Goal: Transaction & Acquisition: Purchase product/service

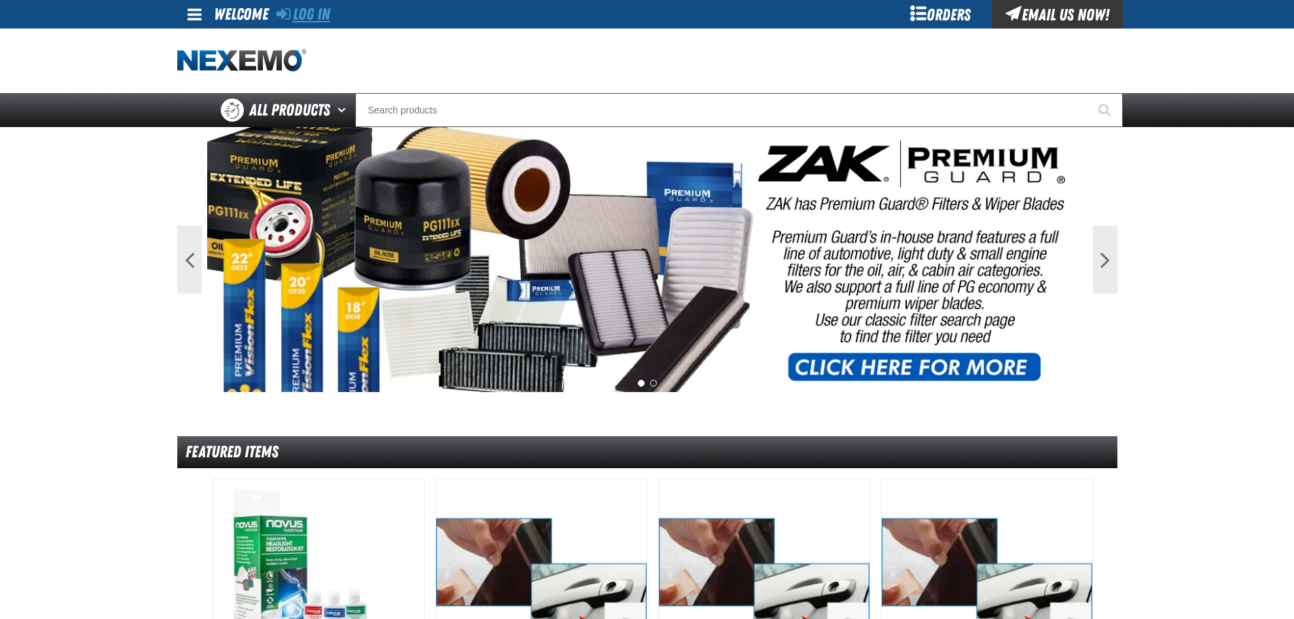
click at [306, 10] on link "Log In" at bounding box center [303, 14] width 54 height 19
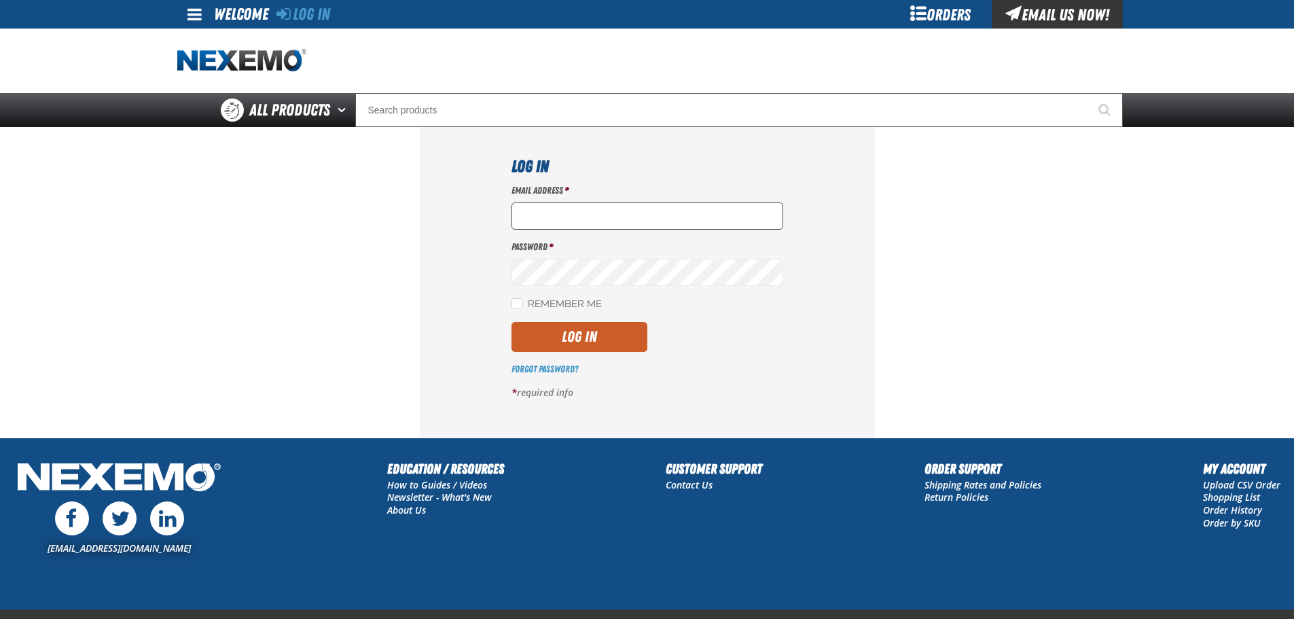
click at [549, 202] on input "Email Address *" at bounding box center [647, 215] width 272 height 27
type input "[EMAIL_ADDRESS][DOMAIN_NAME]"
click at [598, 325] on button "Log In" at bounding box center [579, 337] width 136 height 30
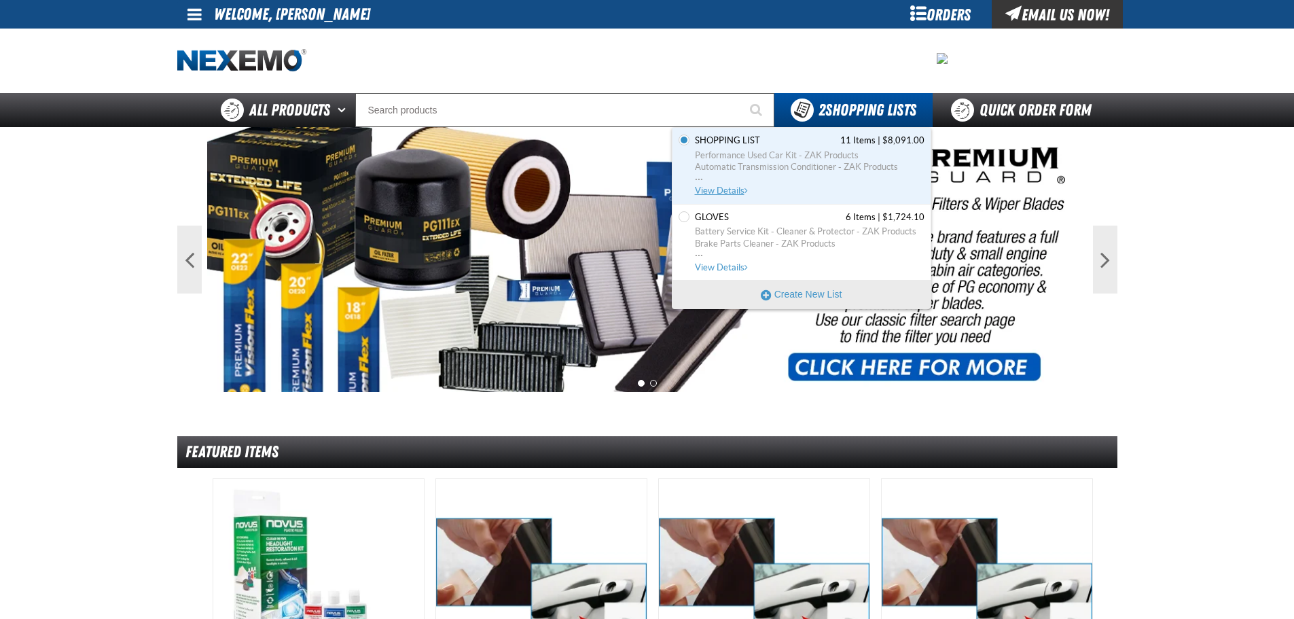
click at [705, 180] on span "Performance Used Car Kit - ZAK Products Automatic Transmission Conditioner - ZA…" at bounding box center [810, 167] width 230 height 36
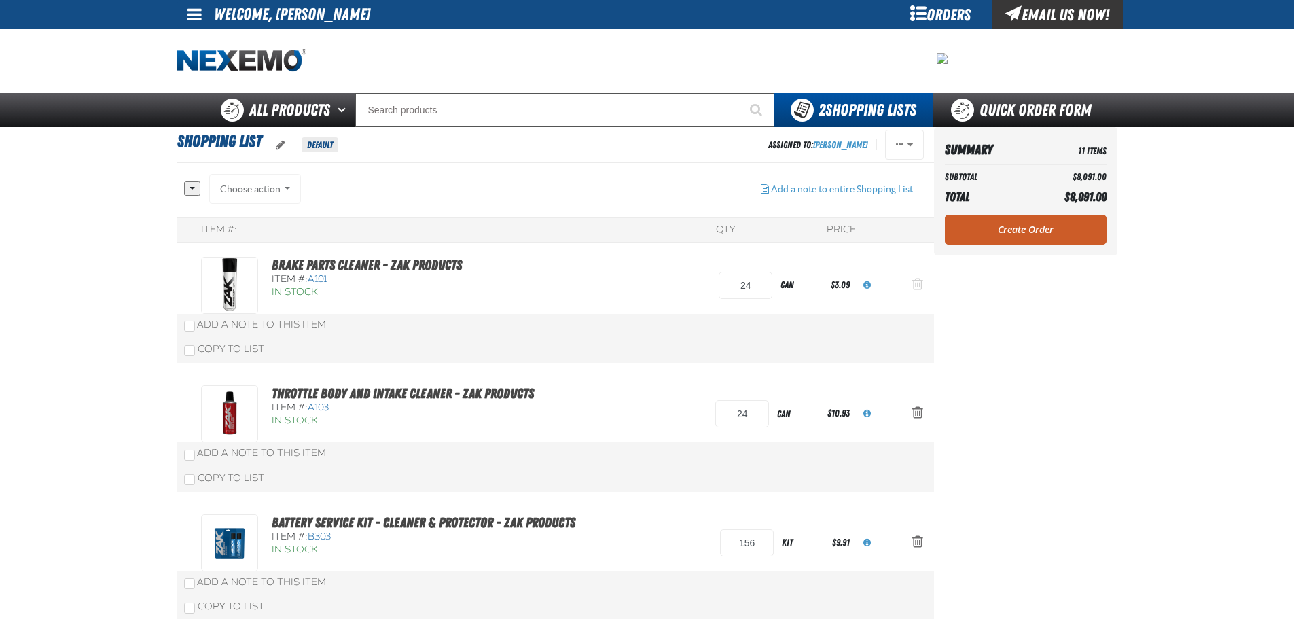
click at [913, 282] on span "Action Remove Brake Parts Cleaner - ZAK Products from Shopping List" at bounding box center [917, 284] width 11 height 14
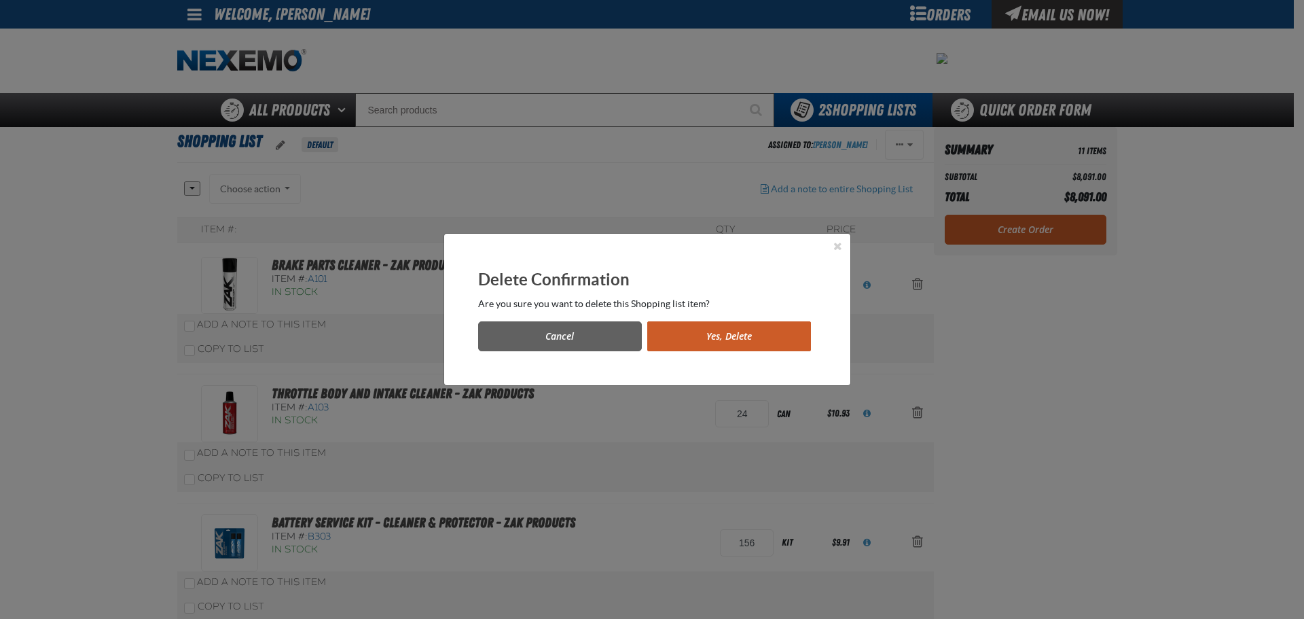
click at [760, 320] on div "Cancel Yes, [GEOGRAPHIC_DATA]" at bounding box center [647, 330] width 338 height 41
click at [760, 327] on button "Yes, Delete" at bounding box center [729, 336] width 164 height 30
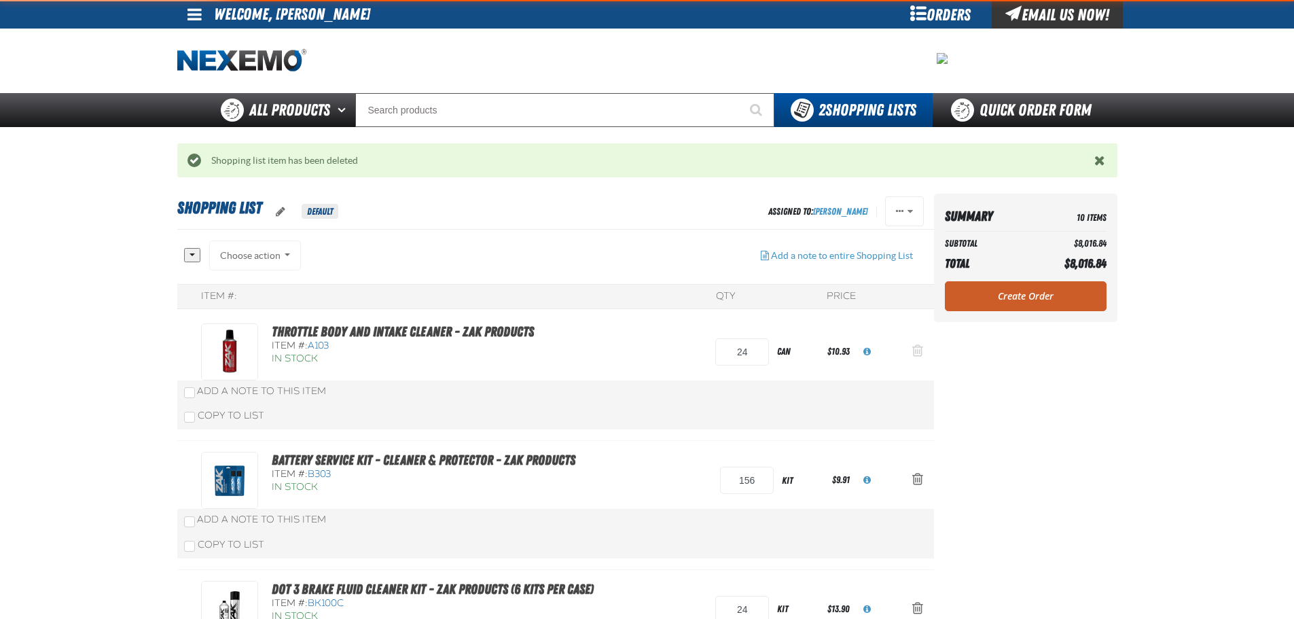
click at [906, 351] on button "Action Remove Throttle Body and Intake Cleaner - ZAK Products from Shopping List" at bounding box center [917, 352] width 33 height 30
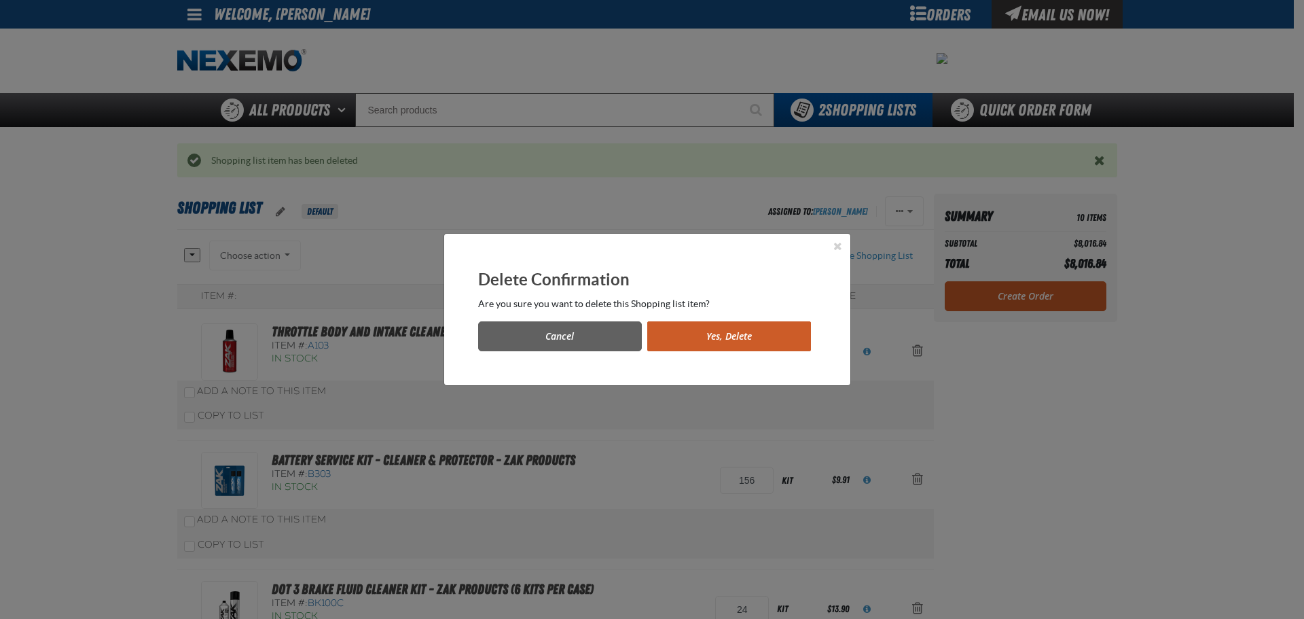
click at [735, 337] on button "Yes, Delete" at bounding box center [729, 336] width 164 height 30
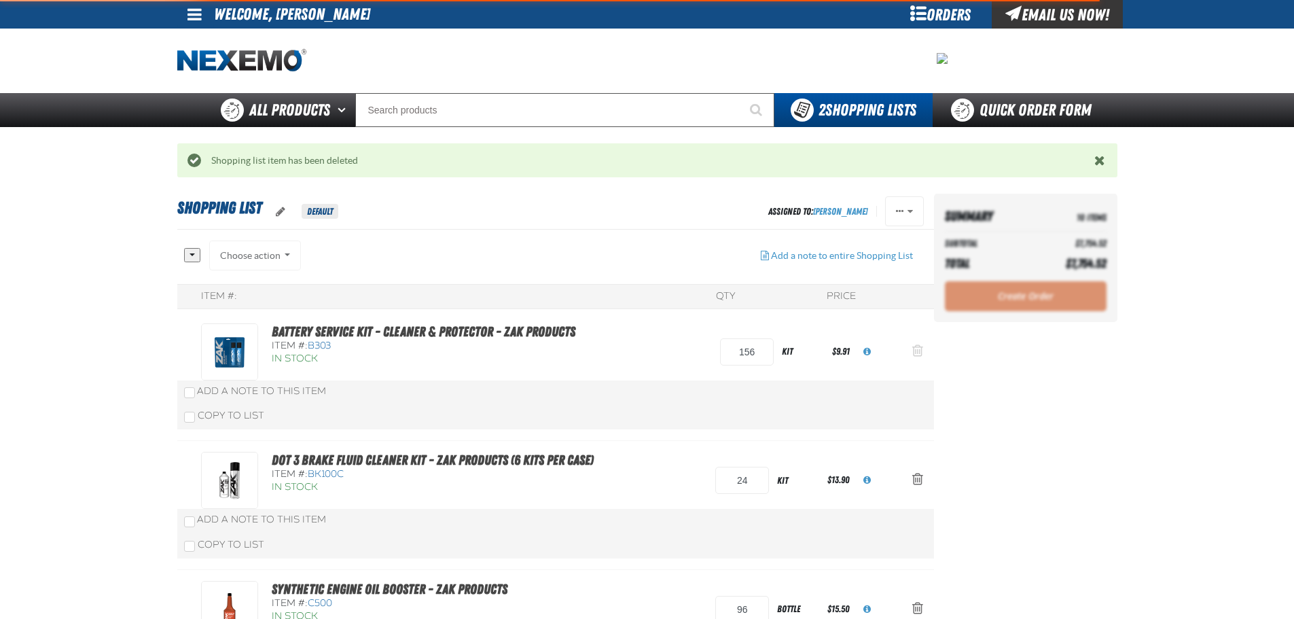
click at [921, 352] on span "Action Remove Battery Service Kit - Cleaner &amp; Protector - ZAK Products from…" at bounding box center [917, 351] width 11 height 14
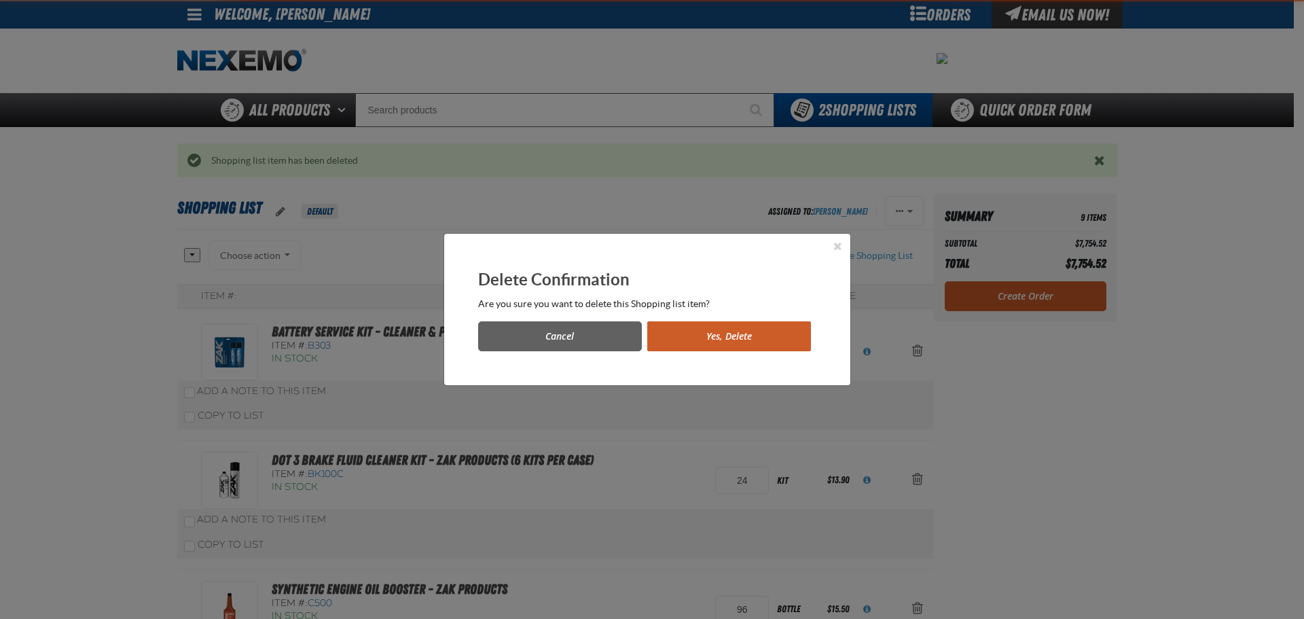
click at [761, 340] on button "Yes, Delete" at bounding box center [729, 336] width 164 height 30
click at [729, 332] on button "Yes, Delete" at bounding box center [729, 336] width 164 height 30
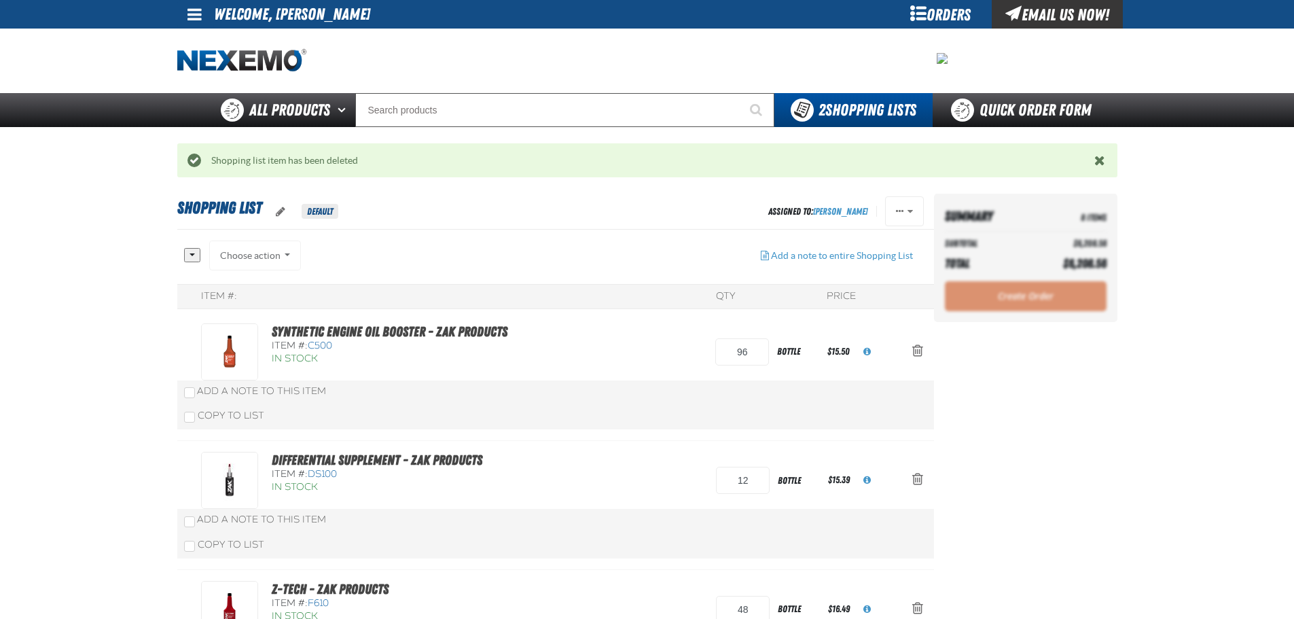
click at [918, 348] on span "Action Remove Synthetic Engine Oil Booster - ZAK Products from Shopping List" at bounding box center [917, 351] width 11 height 14
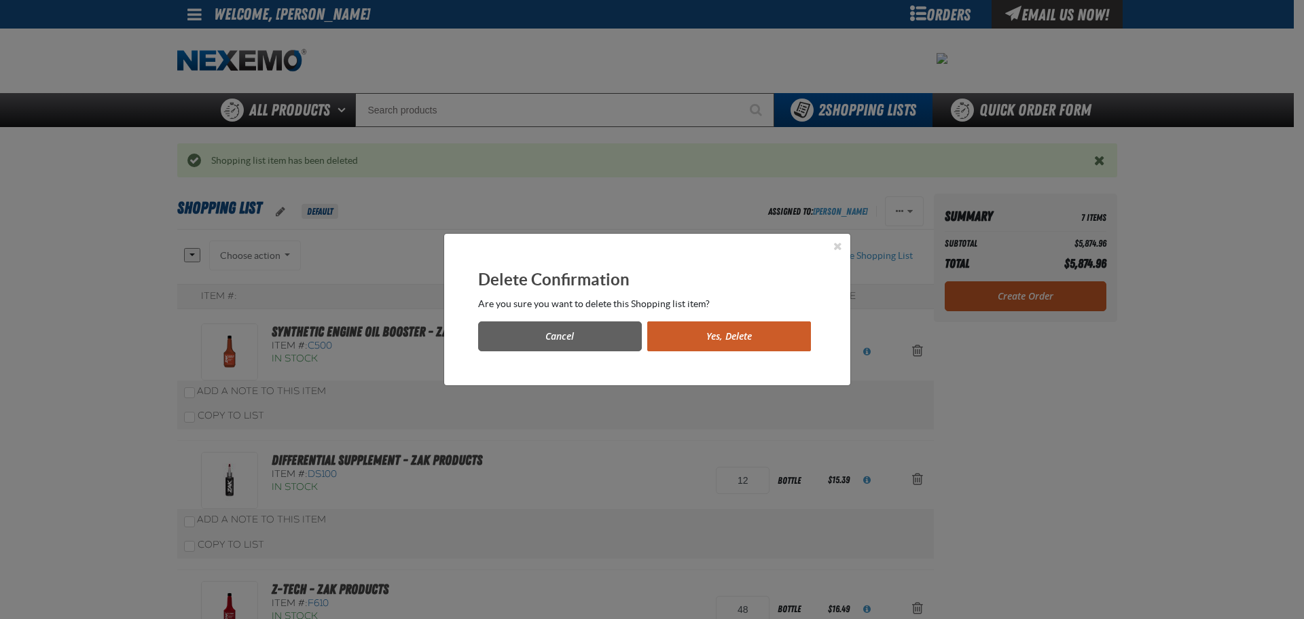
click at [705, 340] on button "Yes, Delete" at bounding box center [729, 336] width 164 height 30
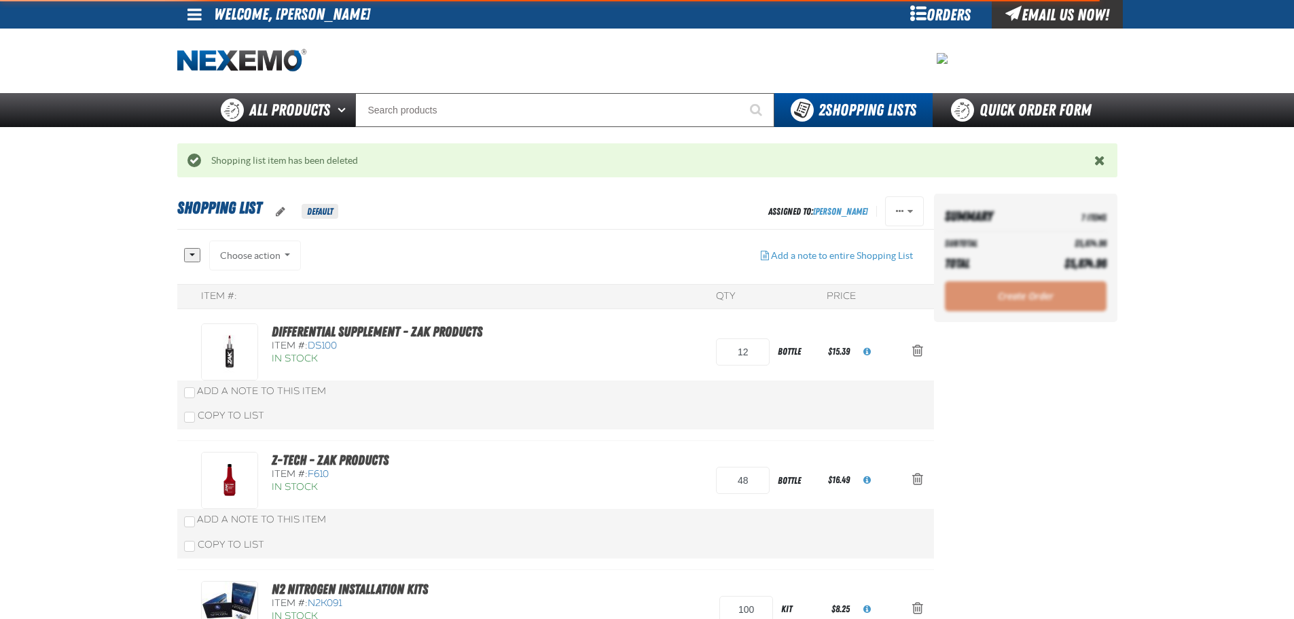
click at [913, 346] on span "Action Remove Differential Supplement - ZAK Products from Shopping List" at bounding box center [917, 351] width 11 height 14
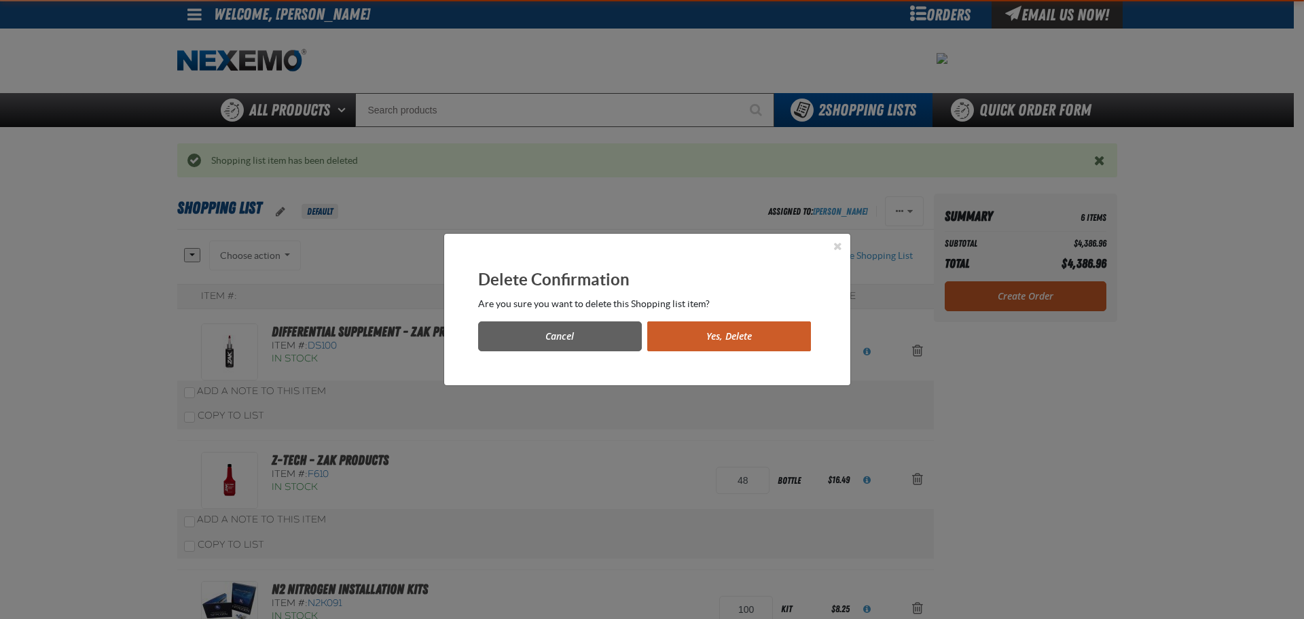
click at [762, 326] on button "Yes, Delete" at bounding box center [729, 336] width 164 height 30
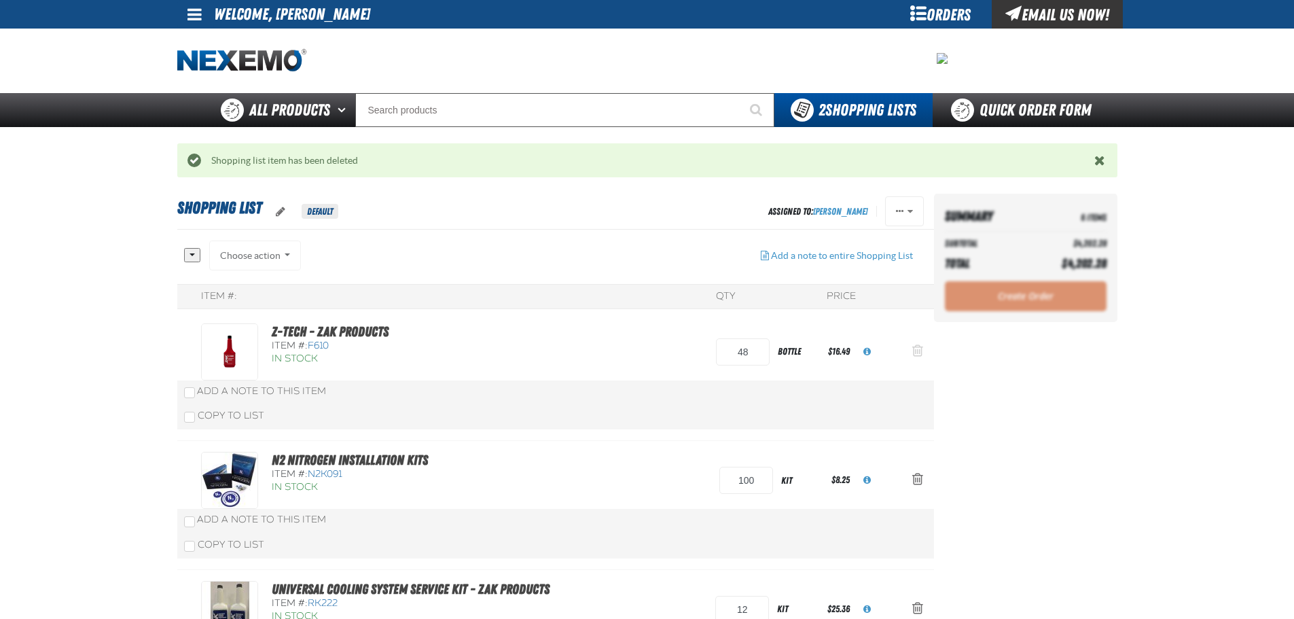
click at [917, 348] on span "Action Remove Z-Tech - ZAK Products from Shopping List" at bounding box center [917, 351] width 11 height 14
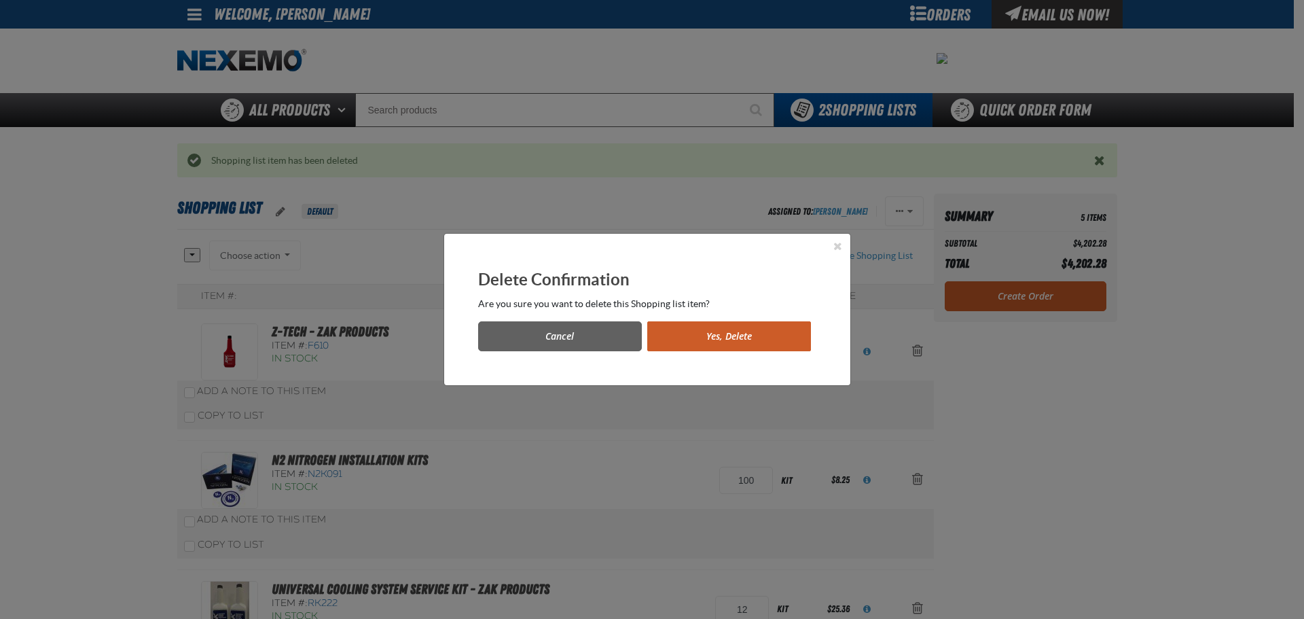
click at [722, 333] on button "Yes, Delete" at bounding box center [729, 336] width 164 height 30
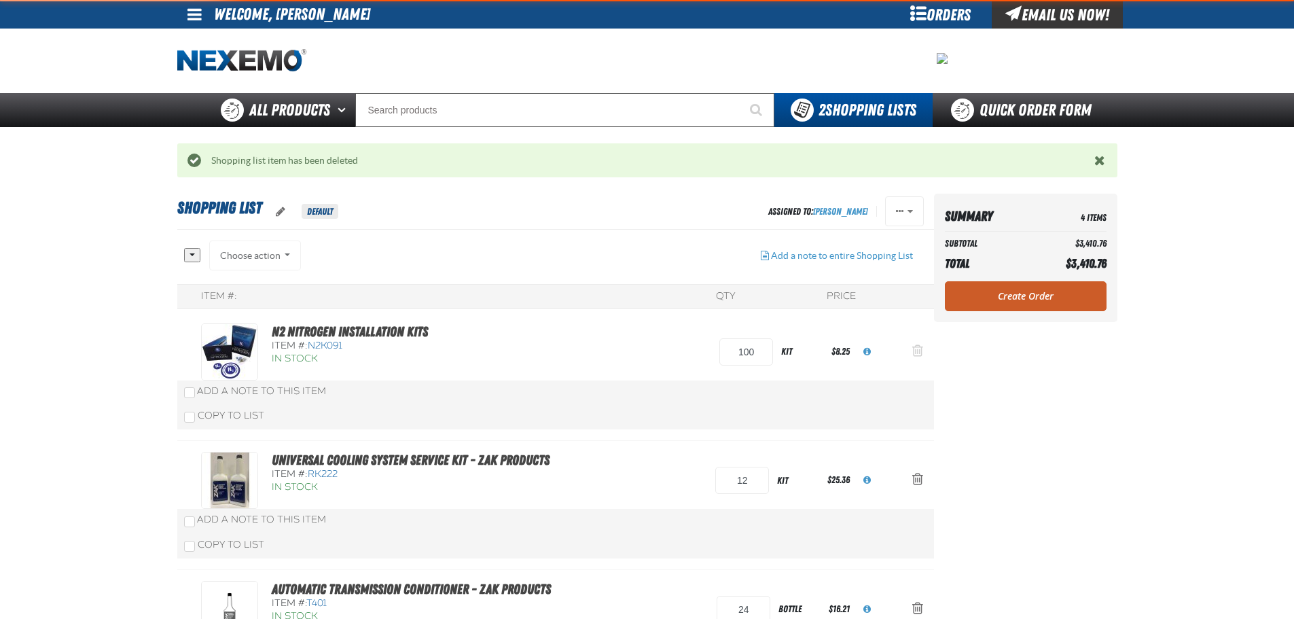
click at [913, 346] on span "Action Remove N2 Nitrogen Installation Kits from Shopping List" at bounding box center [917, 351] width 11 height 14
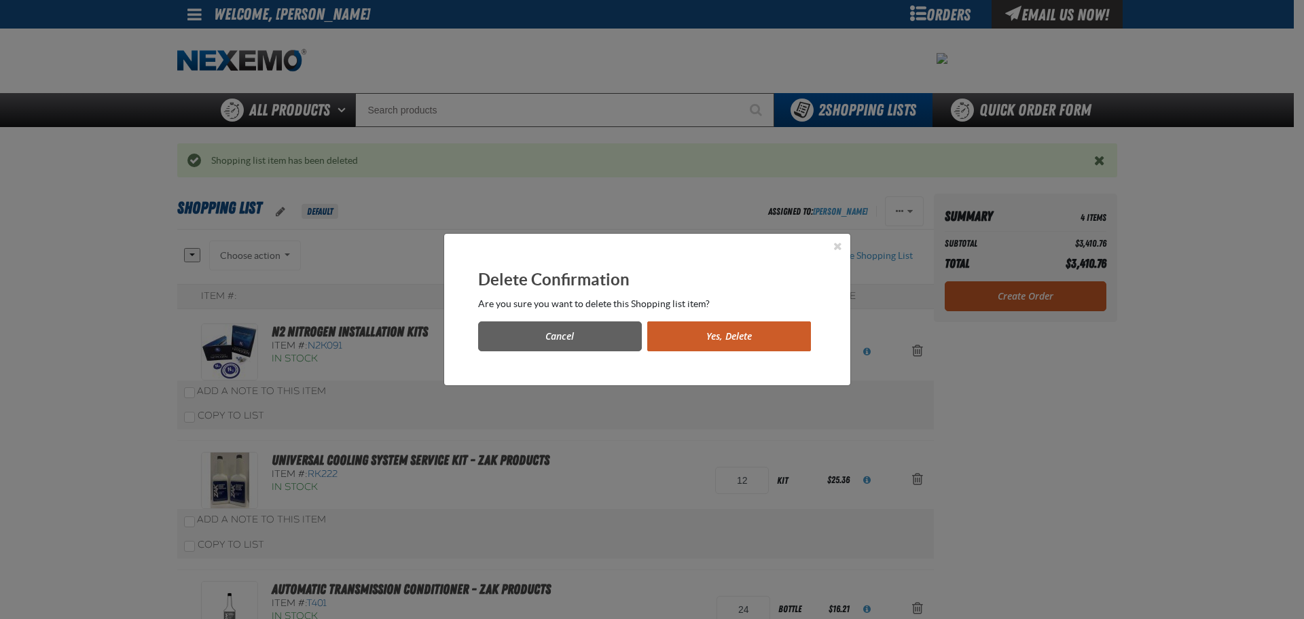
click at [736, 336] on button "Yes, Delete" at bounding box center [729, 336] width 164 height 30
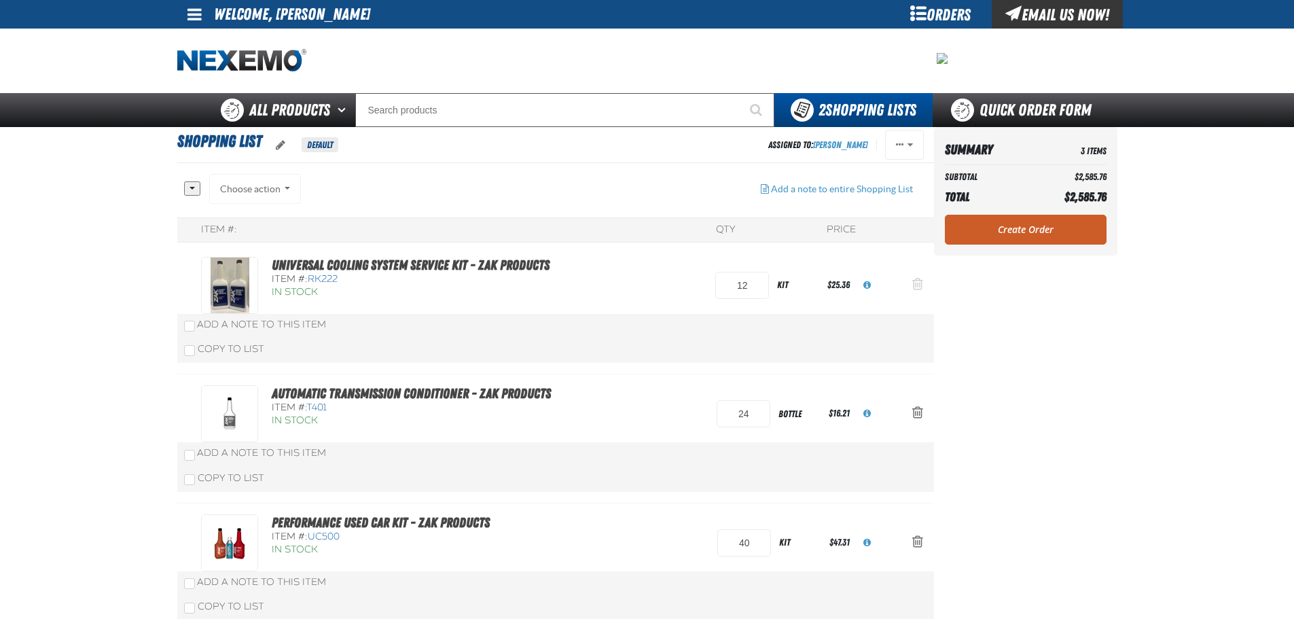
click at [923, 285] on button "Action Remove Universal Cooling System Service Kit - ZAK Products from Shopping…" at bounding box center [917, 285] width 33 height 30
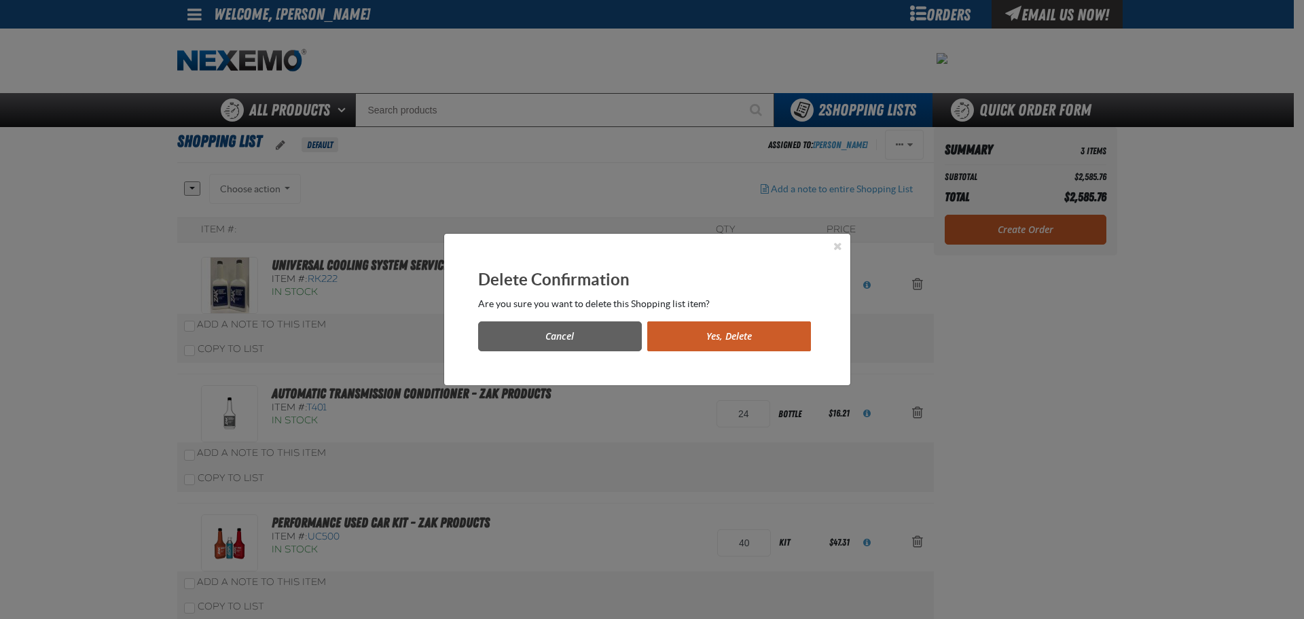
click at [710, 325] on button "Yes, Delete" at bounding box center [729, 336] width 164 height 30
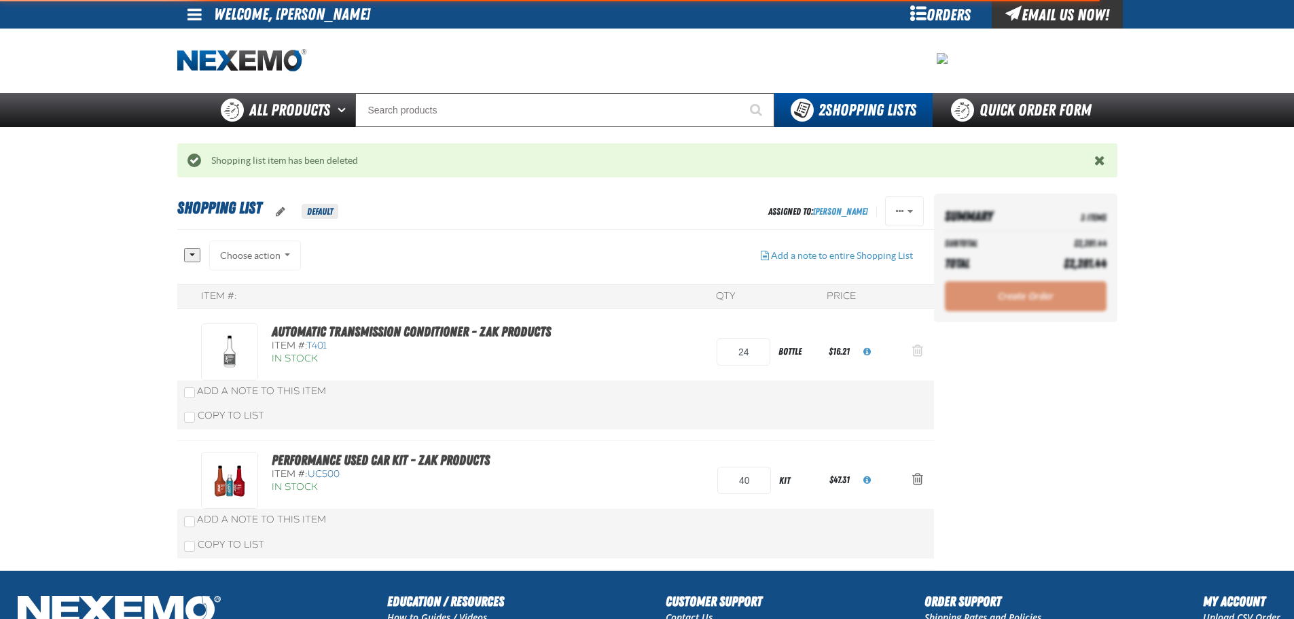
click at [914, 354] on span "Action Remove Automatic Transmission Conditioner - ZAK Products from Shopping L…" at bounding box center [917, 351] width 11 height 14
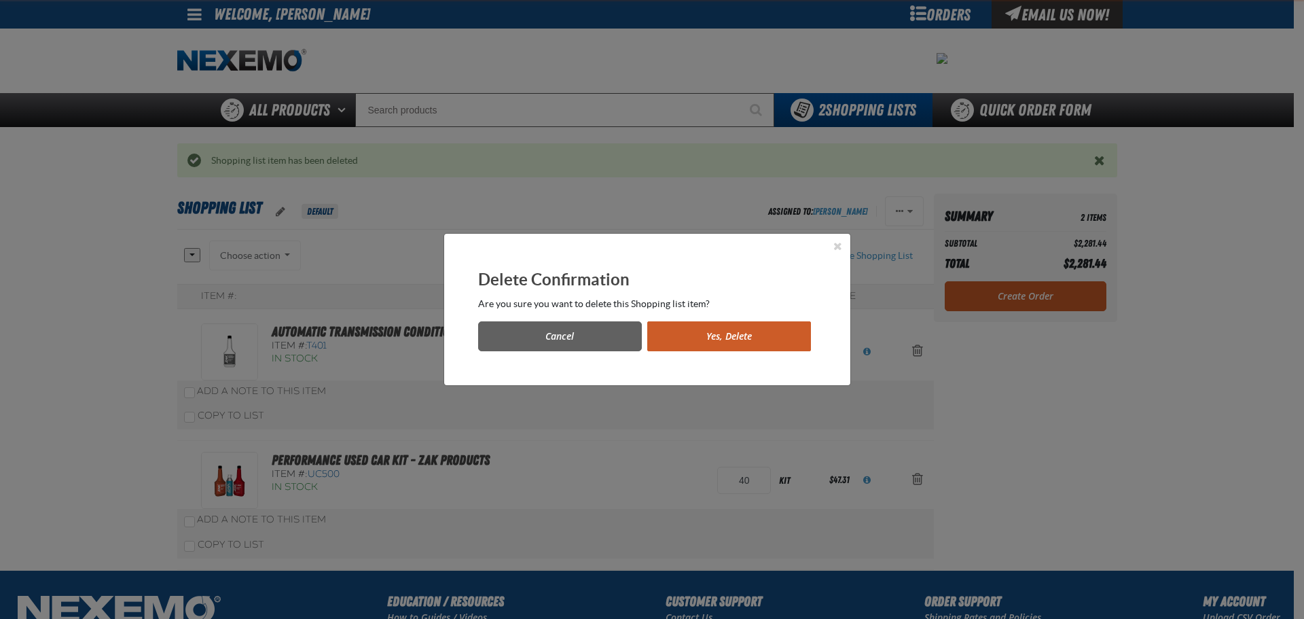
click at [746, 337] on button "Yes, Delete" at bounding box center [729, 336] width 164 height 30
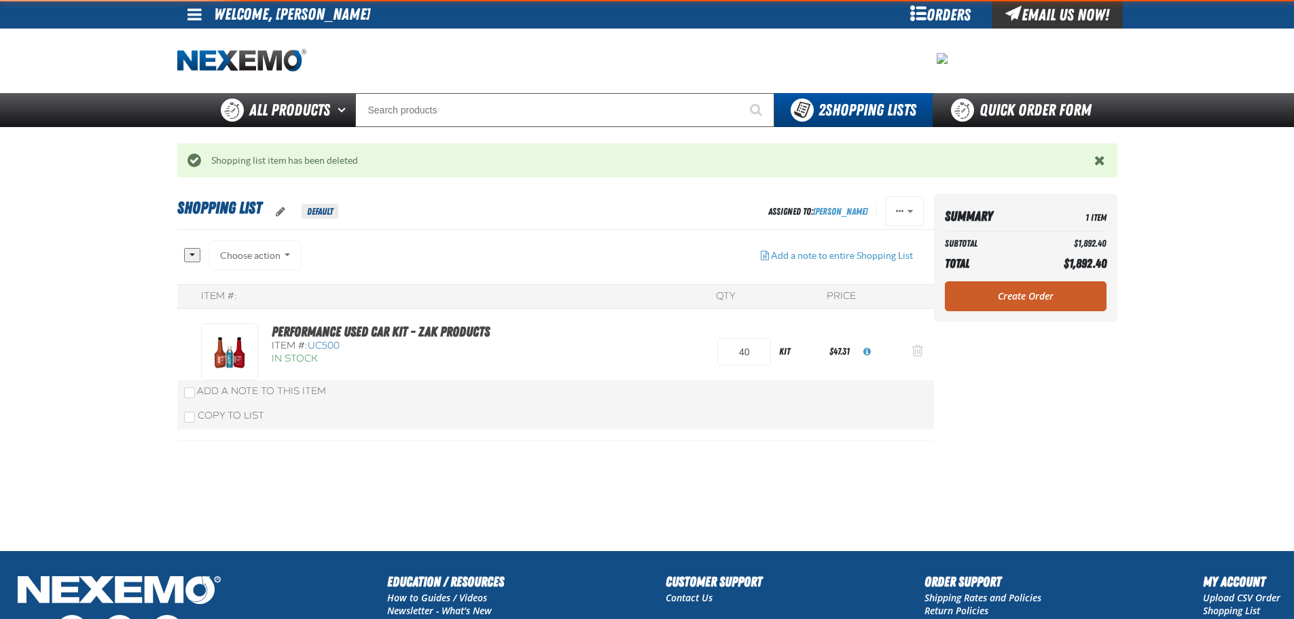
click at [919, 354] on span "Action Remove Performance Used Car Kit - ZAK Products from Shopping List" at bounding box center [917, 351] width 11 height 14
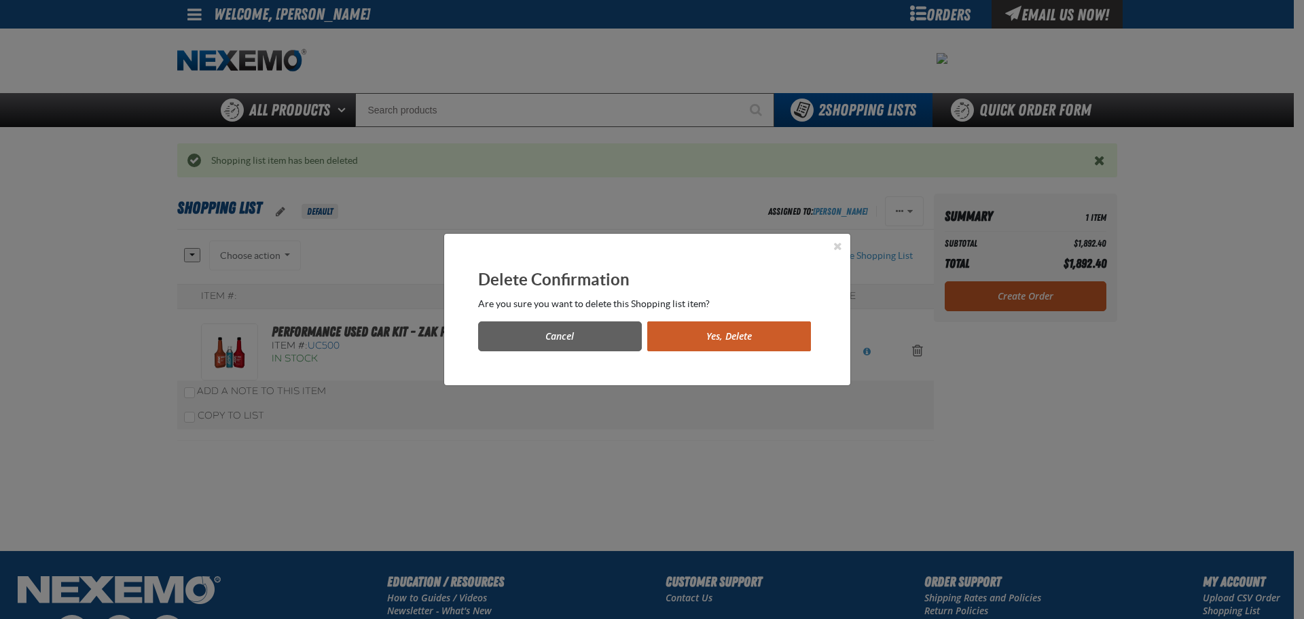
click at [718, 325] on button "Yes, Delete" at bounding box center [729, 336] width 164 height 30
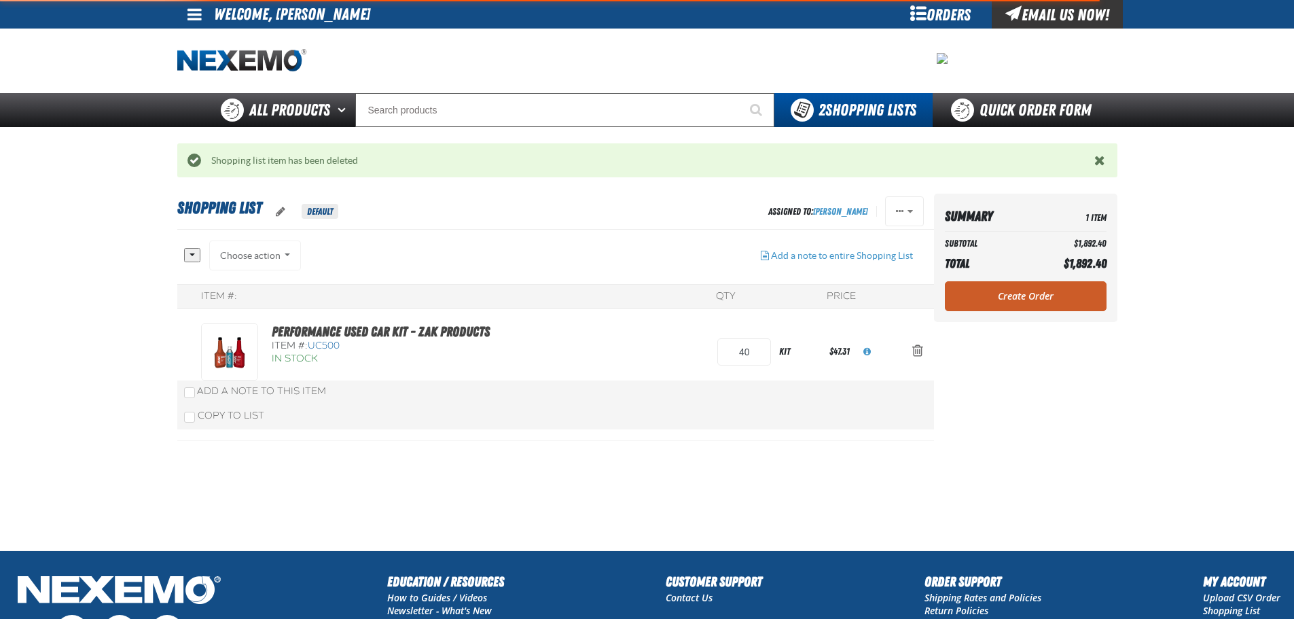
click at [718, 329] on div "Performance Used Car Kit - ZAK Products Item #: UC500 In Stock 40 kit $47.31" at bounding box center [541, 351] width 681 height 57
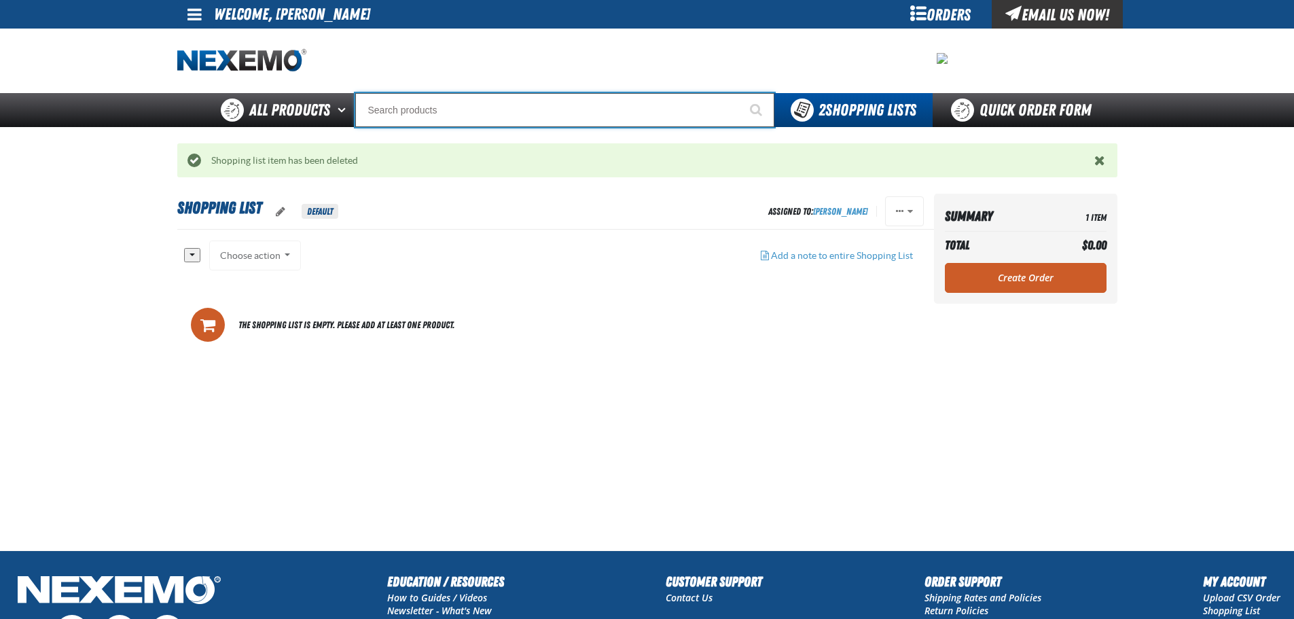
click at [430, 125] on input "Search" at bounding box center [564, 110] width 419 height 34
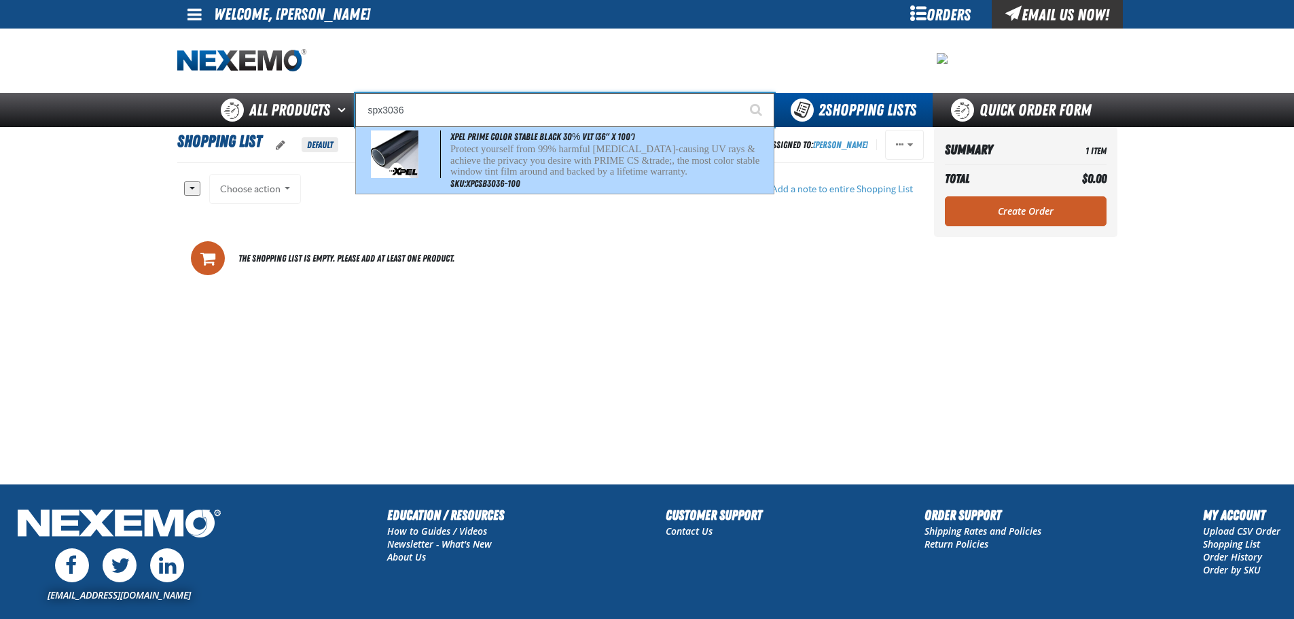
click at [469, 152] on p "Protect yourself from 99% harmful [MEDICAL_DATA]-causing UV rays & achieve the …" at bounding box center [610, 160] width 320 height 34
type input "XPEL PRIME Color Stable Black 30% VLT (36" x 100')"
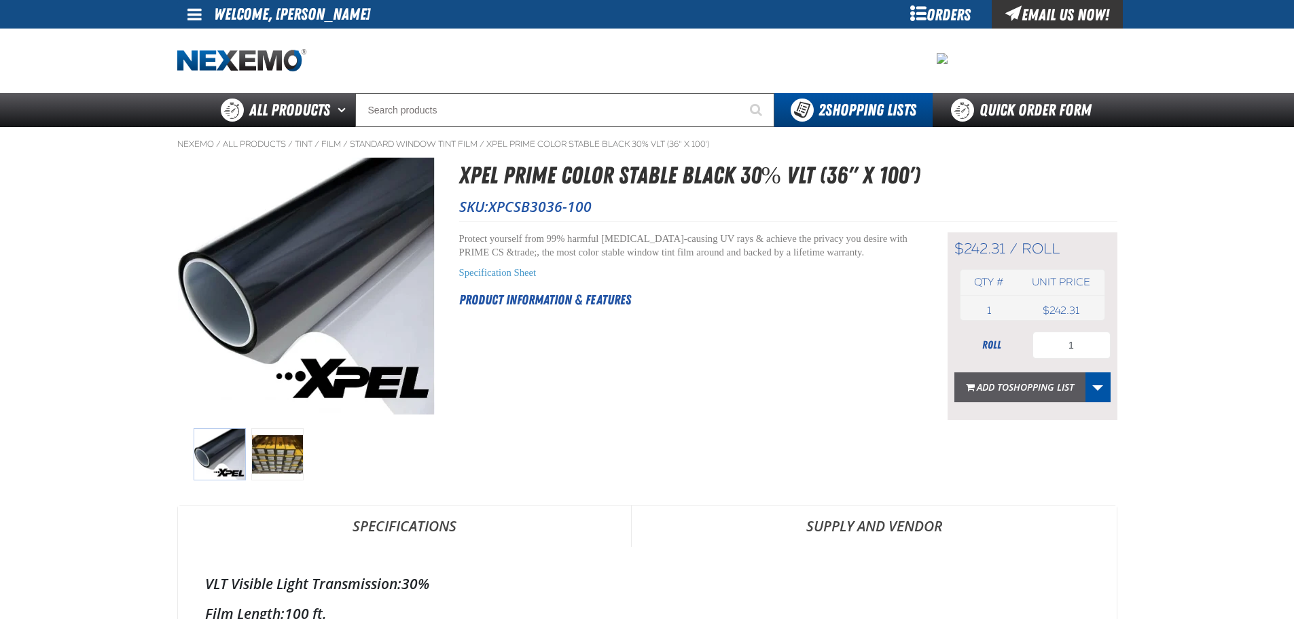
click at [1024, 395] on button "Add to Shopping List" at bounding box center [1019, 387] width 131 height 30
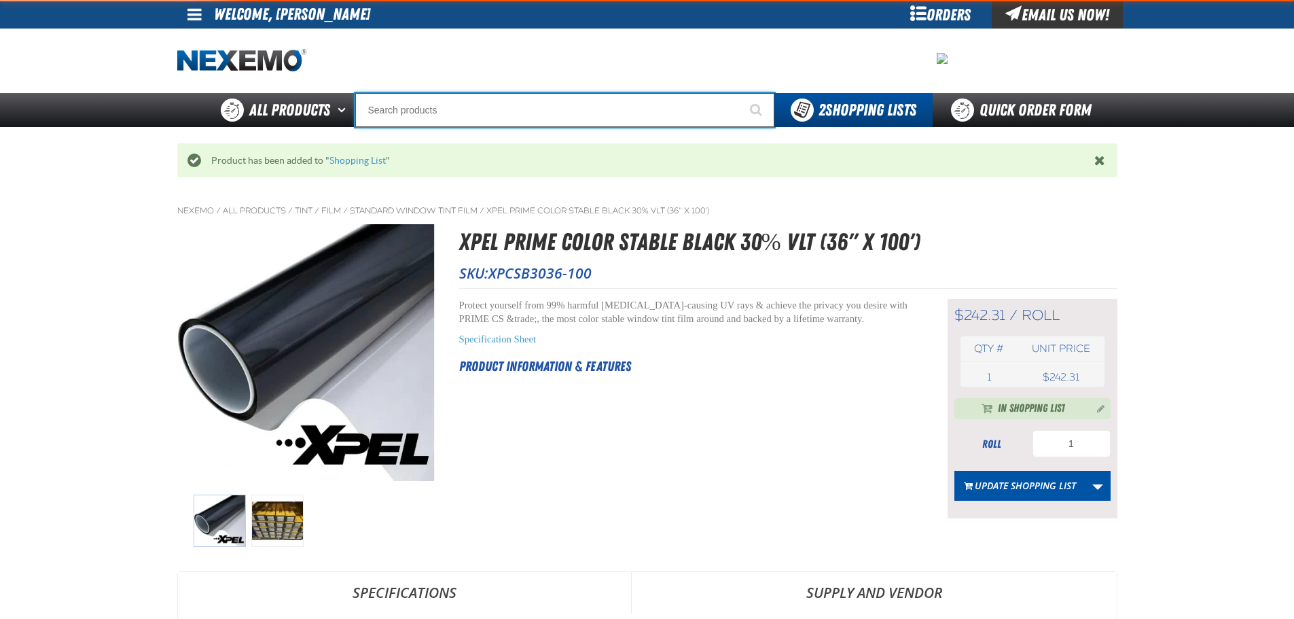
click at [437, 105] on input "Search" at bounding box center [564, 110] width 419 height 34
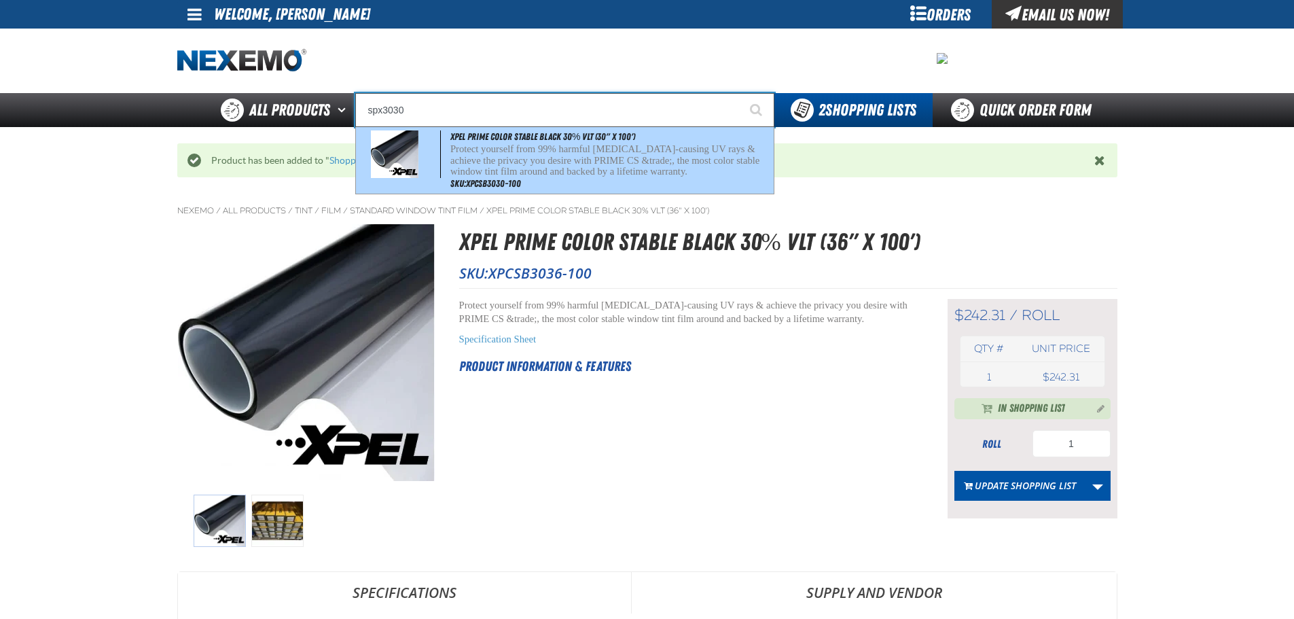
click at [547, 162] on p "Protect yourself from 99% harmful [MEDICAL_DATA]-causing UV rays & achieve the …" at bounding box center [610, 160] width 320 height 34
type input "XPEL PRIME Color Stable Black 30% VLT (30" x 100')"
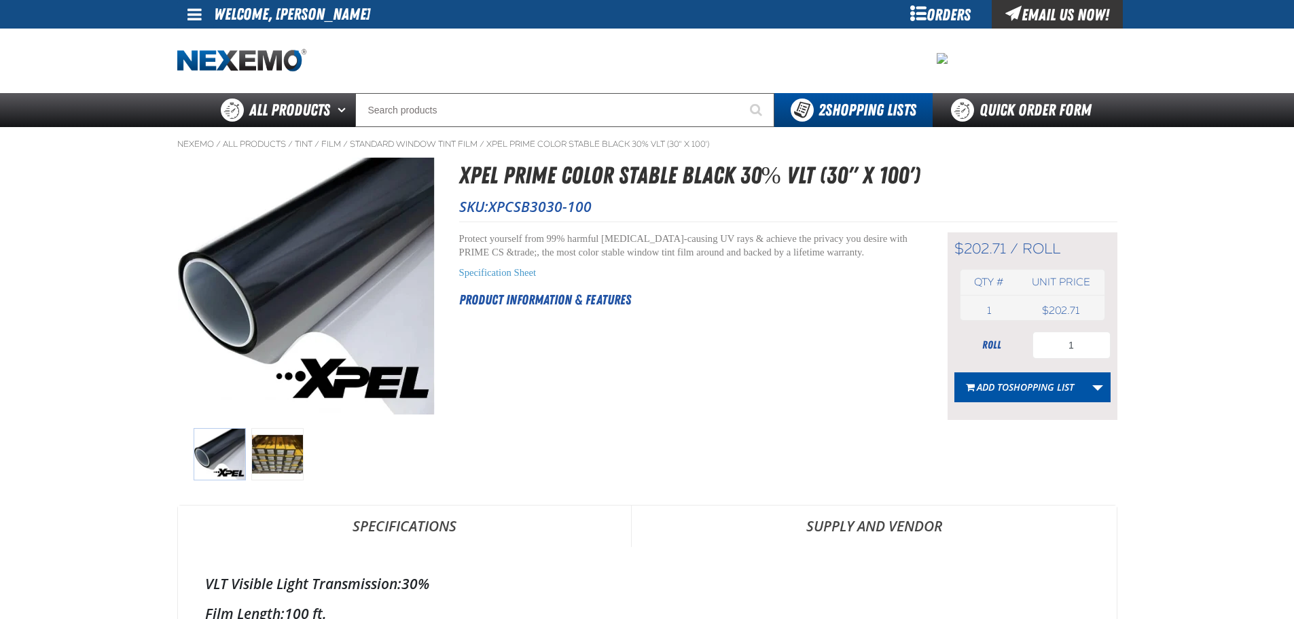
click at [1023, 388] on span "Shopping List" at bounding box center [1040, 386] width 65 height 13
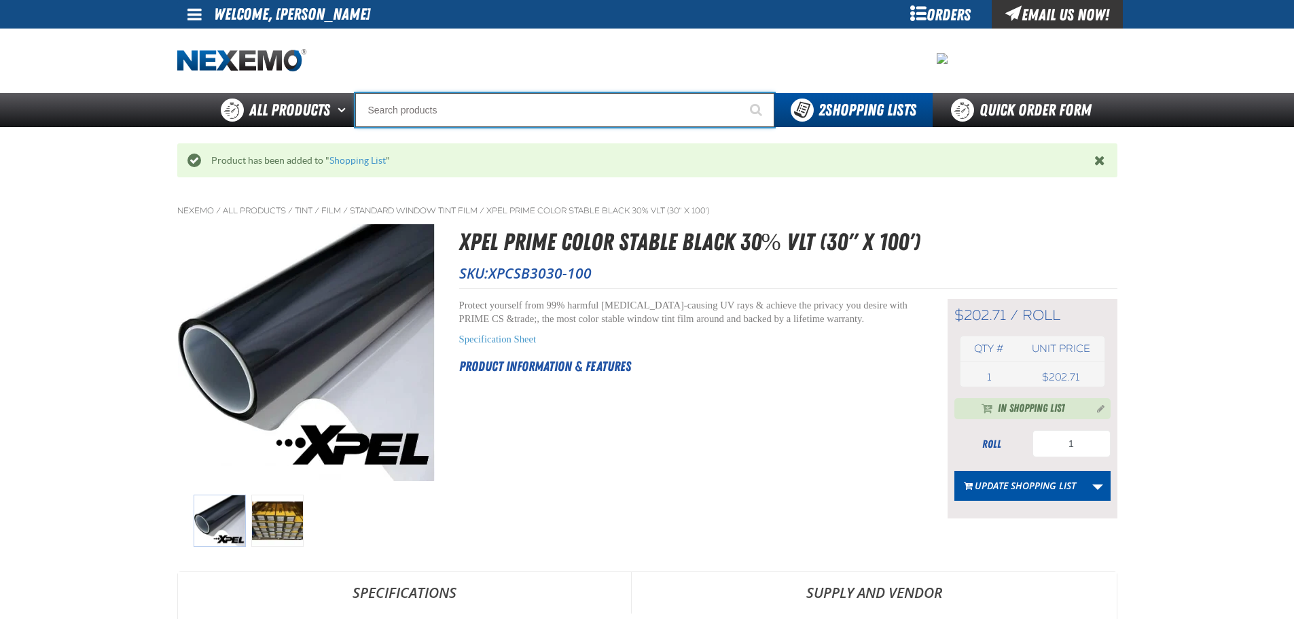
click at [395, 105] on input "Search" at bounding box center [564, 110] width 419 height 34
click at [371, 112] on input "Search" at bounding box center [564, 110] width 419 height 34
click at [401, 110] on input "Search" at bounding box center [564, 110] width 419 height 34
click at [445, 101] on input "Search" at bounding box center [564, 110] width 419 height 34
click at [435, 109] on input "Search" at bounding box center [564, 110] width 419 height 34
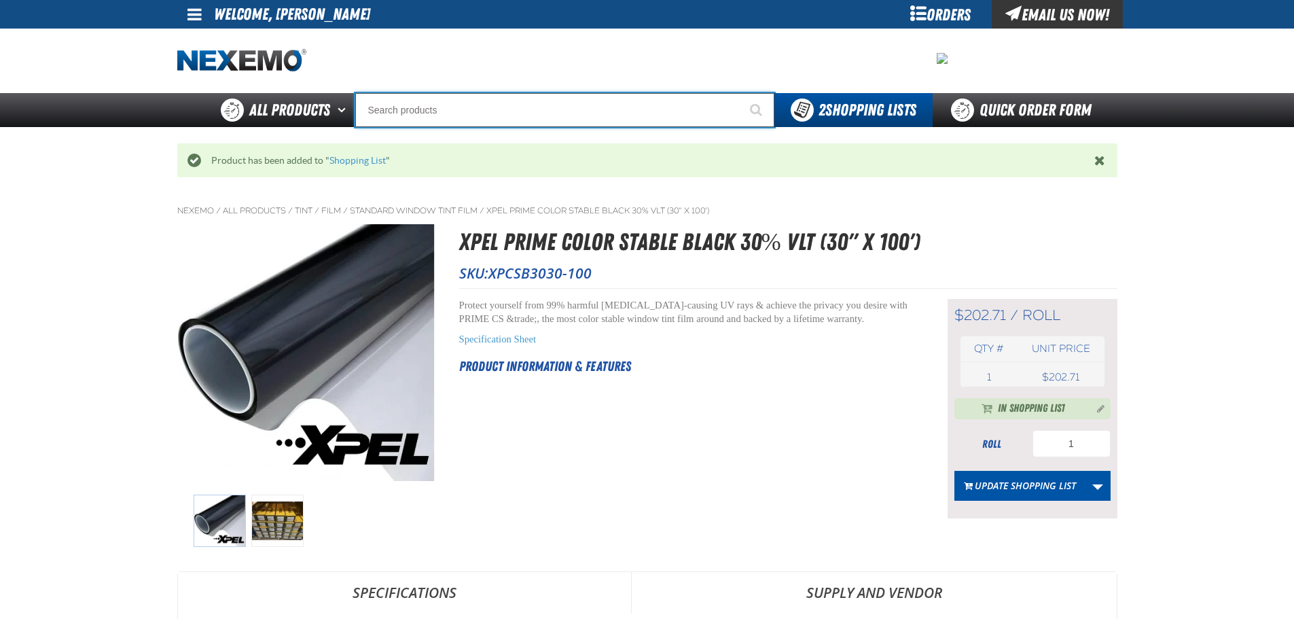
type input "v"
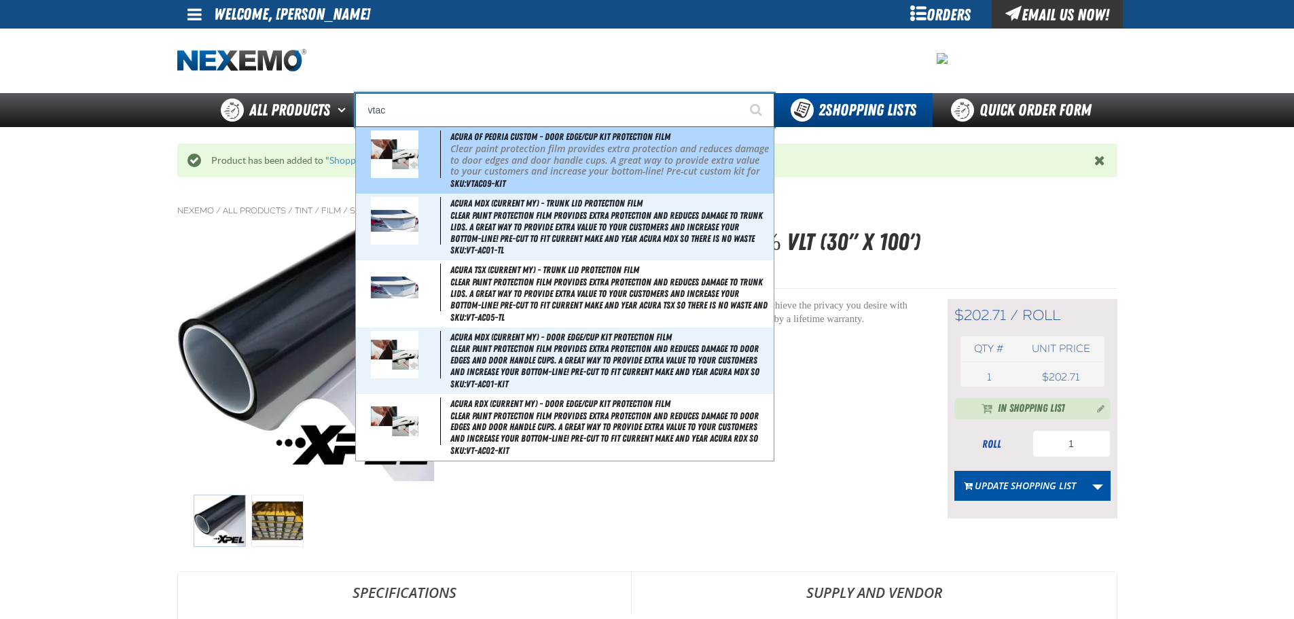
click at [561, 139] on span "Acura of Peoria Custom - Door Edge/Cup Kit Protection Film" at bounding box center [560, 136] width 220 height 11
type input "Acura of Peoria Custom - Door Edge/Cup Kit Protection Film"
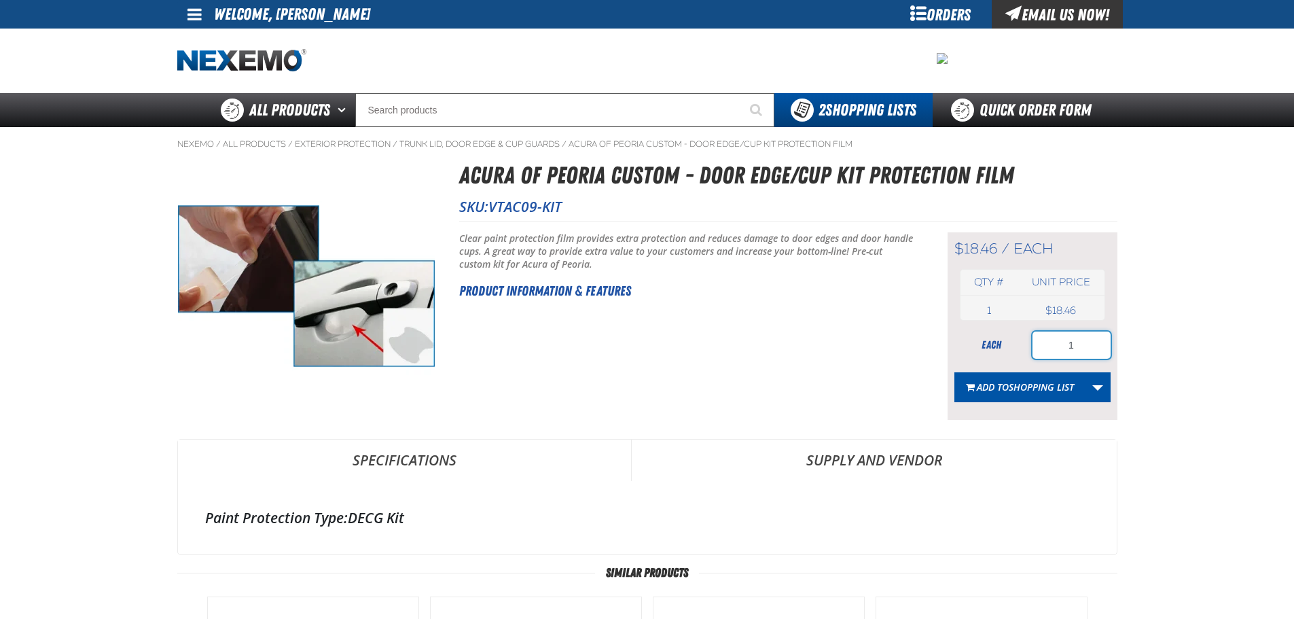
click at [1080, 340] on input "1" at bounding box center [1071, 344] width 78 height 27
type input "50"
click at [1014, 385] on span "Shopping List" at bounding box center [1040, 386] width 65 height 13
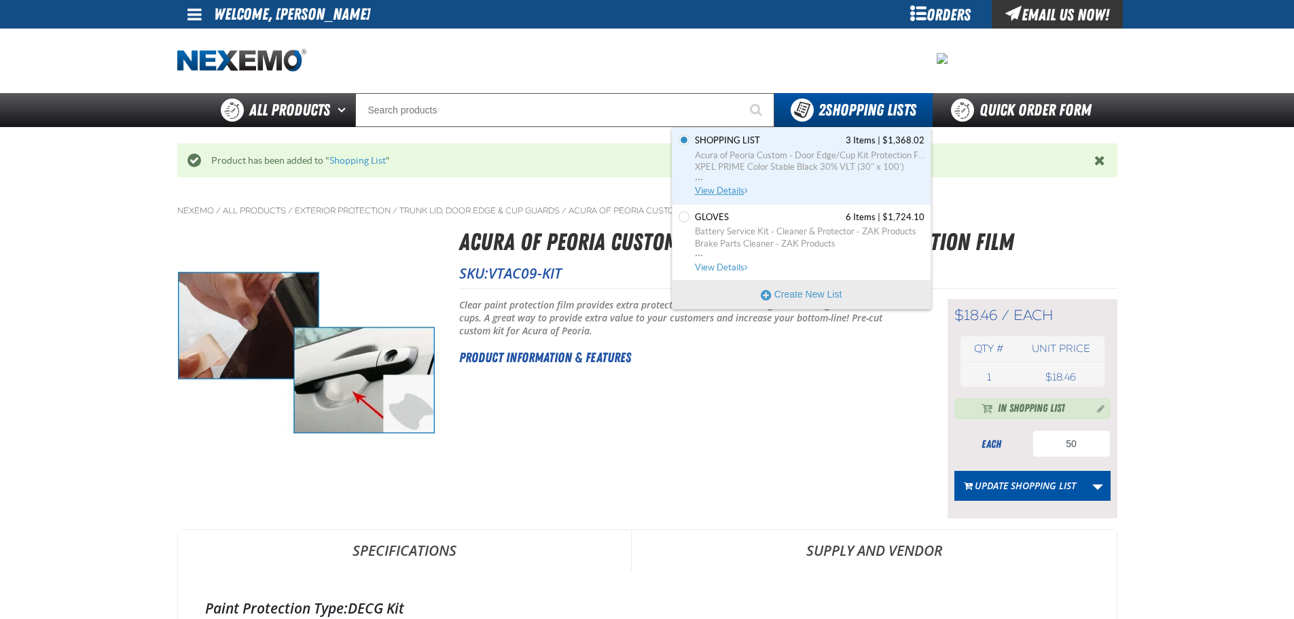
click at [767, 152] on span "Acura of Peoria Custom - Door Edge/Cup Kit Protection Film" at bounding box center [810, 155] width 230 height 12
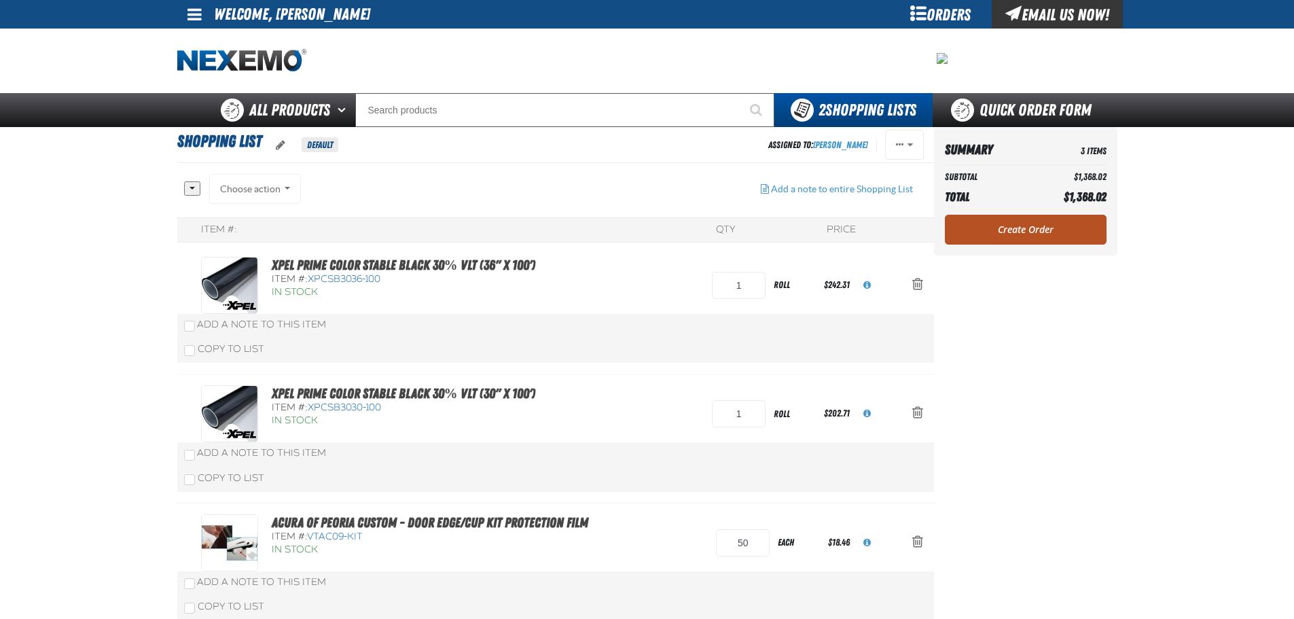
click at [986, 232] on link "Create Order" at bounding box center [1026, 230] width 162 height 30
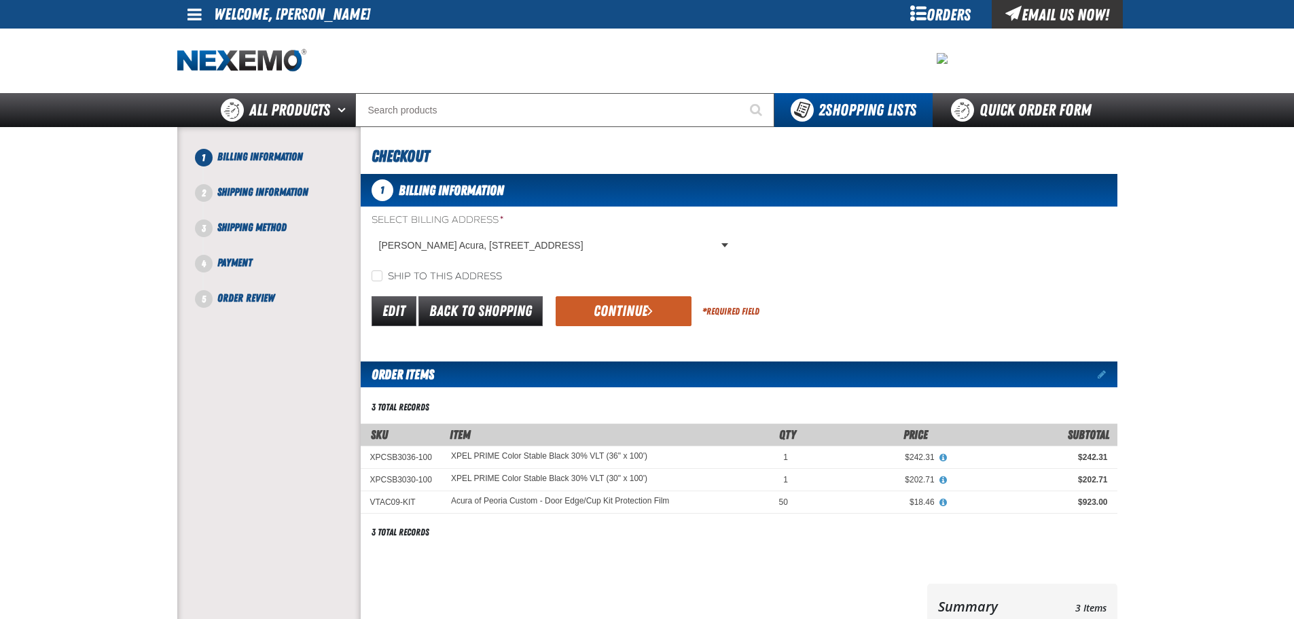
click at [631, 294] on div "Edit Back to Shopping Continue * Required Field" at bounding box center [739, 311] width 756 height 35
click at [621, 304] on button "Continue" at bounding box center [623, 311] width 136 height 30
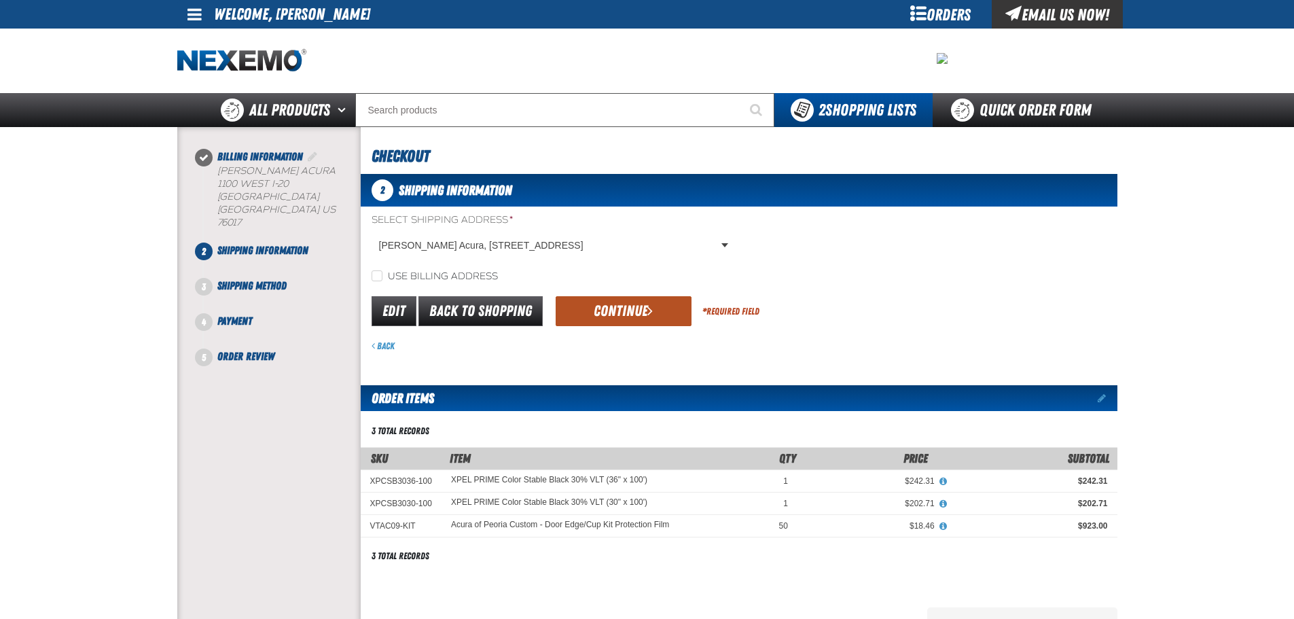
click at [612, 315] on button "Continue" at bounding box center [623, 311] width 136 height 30
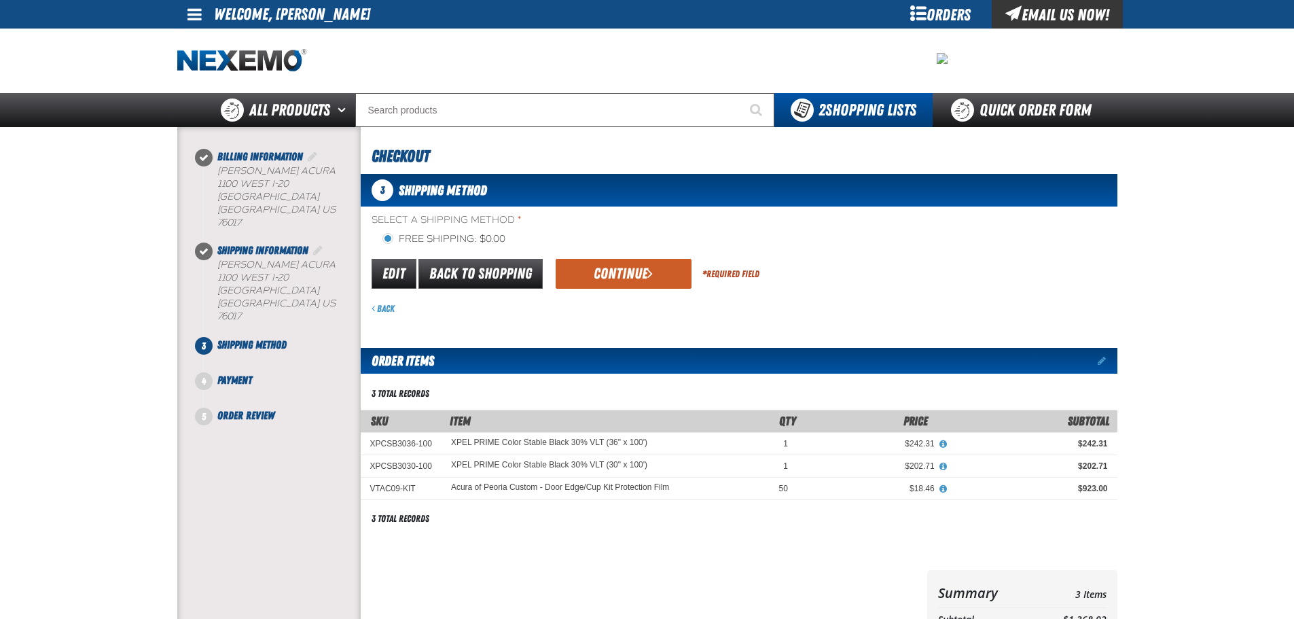
click at [611, 267] on button "Continue" at bounding box center [623, 274] width 136 height 30
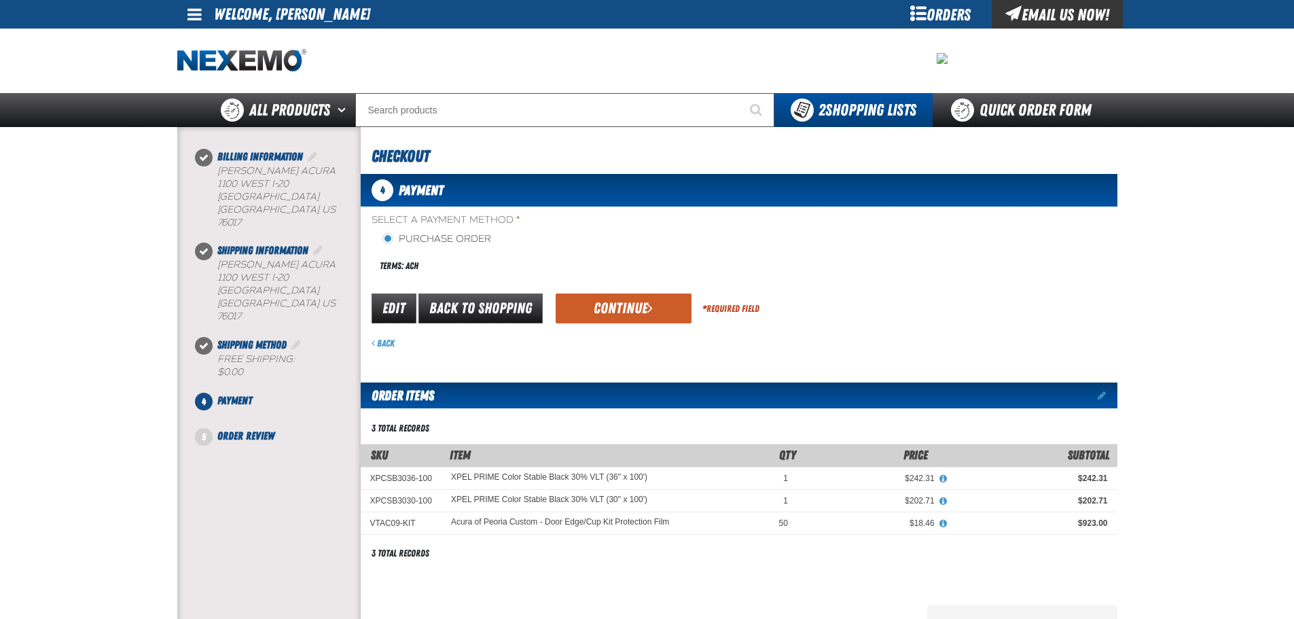
click at [616, 303] on button "Continue" at bounding box center [623, 308] width 136 height 30
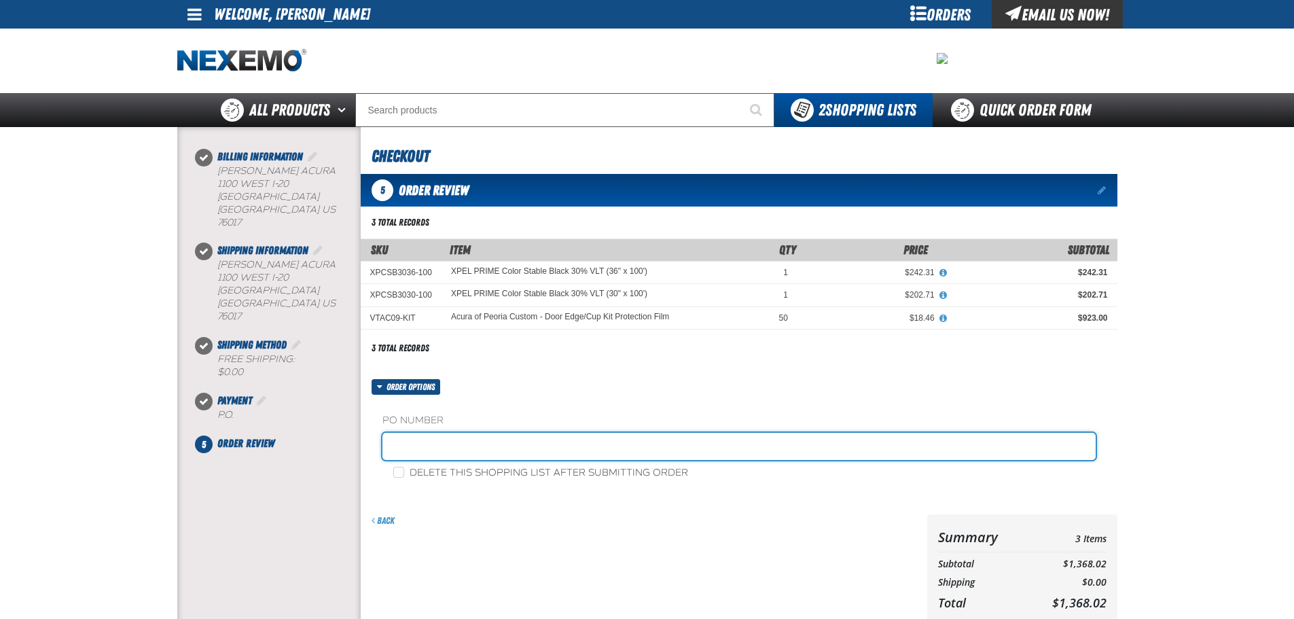
click at [421, 437] on input "text" at bounding box center [738, 446] width 713 height 27
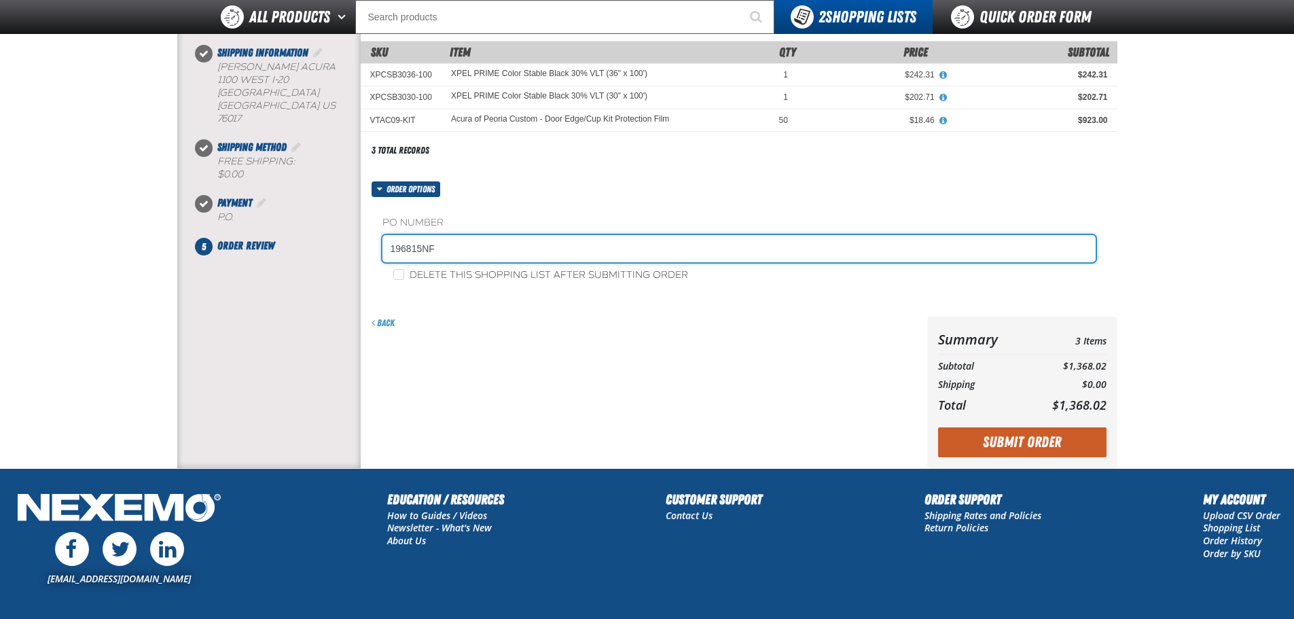
scroll to position [181, 0]
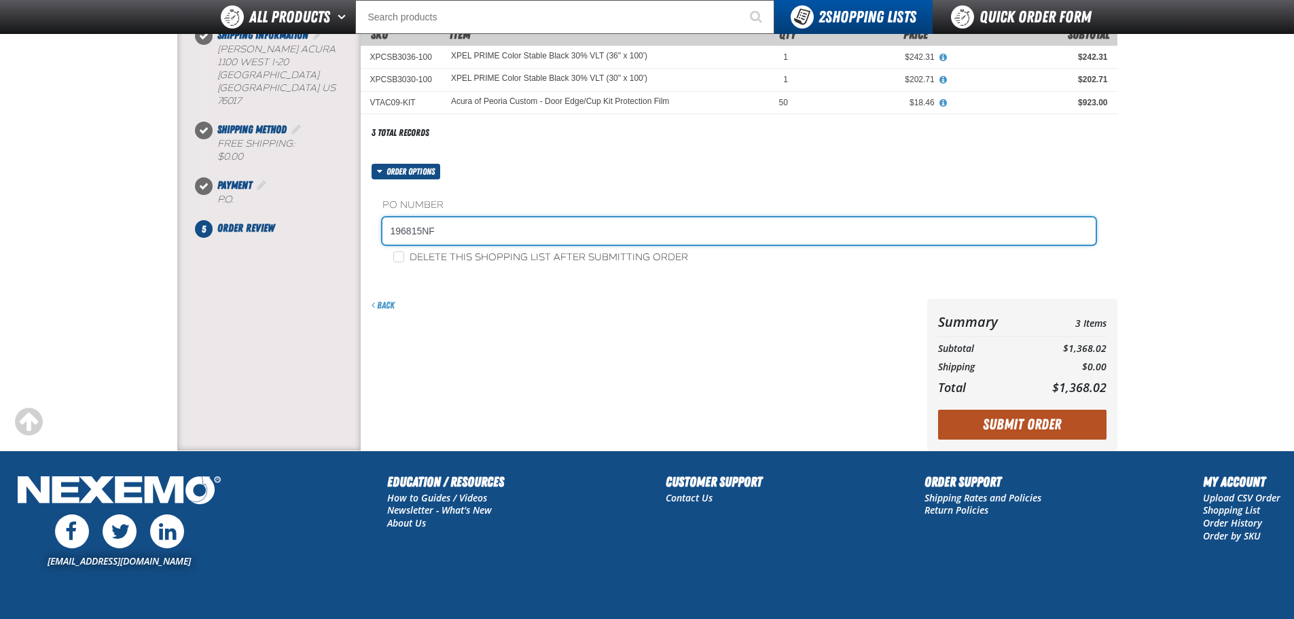
type input "196815NF"
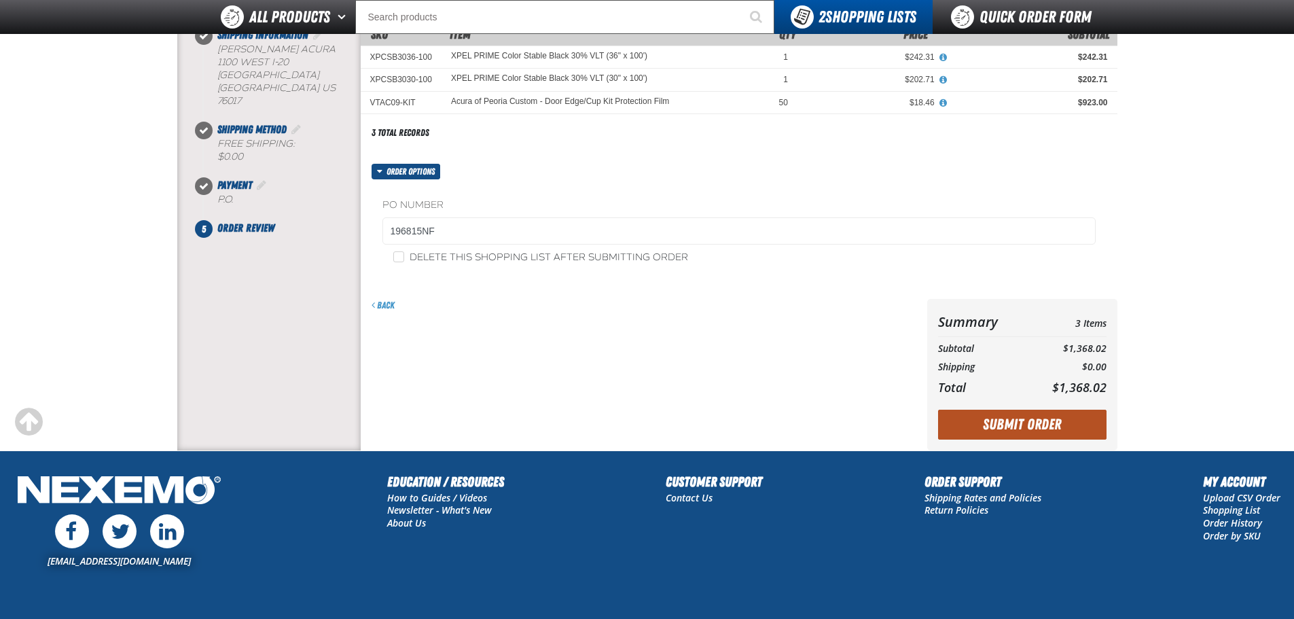
click at [990, 433] on button "Submit Order" at bounding box center [1022, 424] width 168 height 30
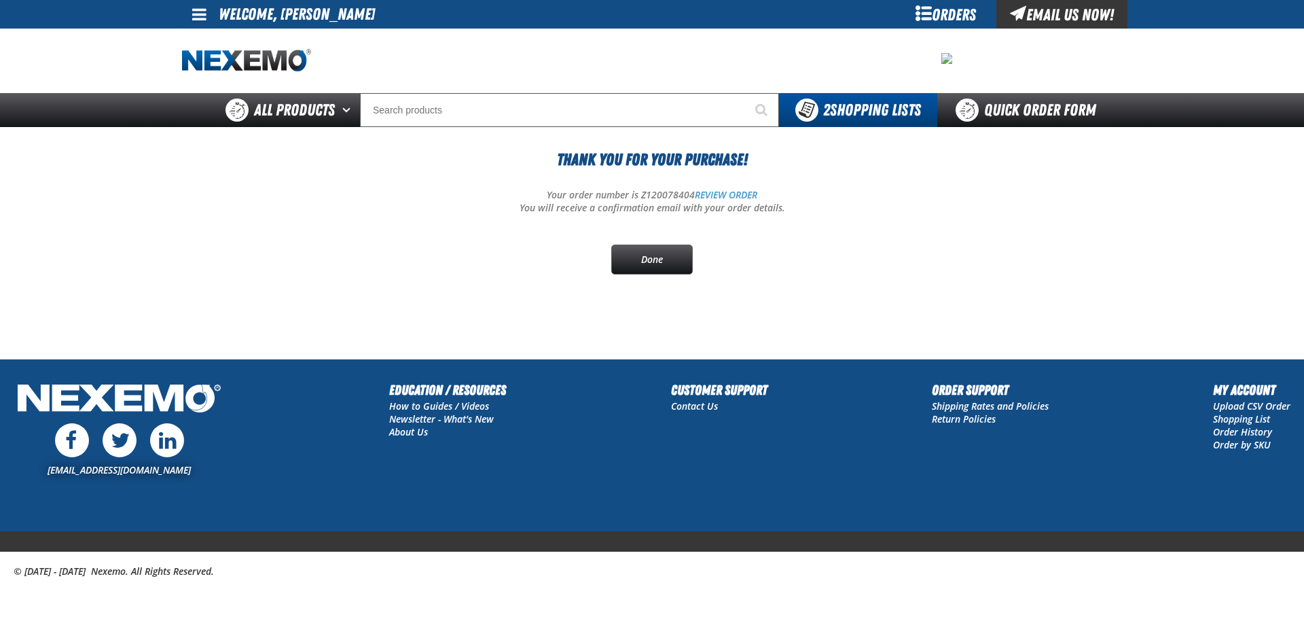
drag, startPoint x: 650, startPoint y: 262, endPoint x: 455, endPoint y: 261, distance: 194.9
click at [650, 262] on link "Done" at bounding box center [651, 259] width 81 height 30
